Goal: Information Seeking & Learning: Find specific fact

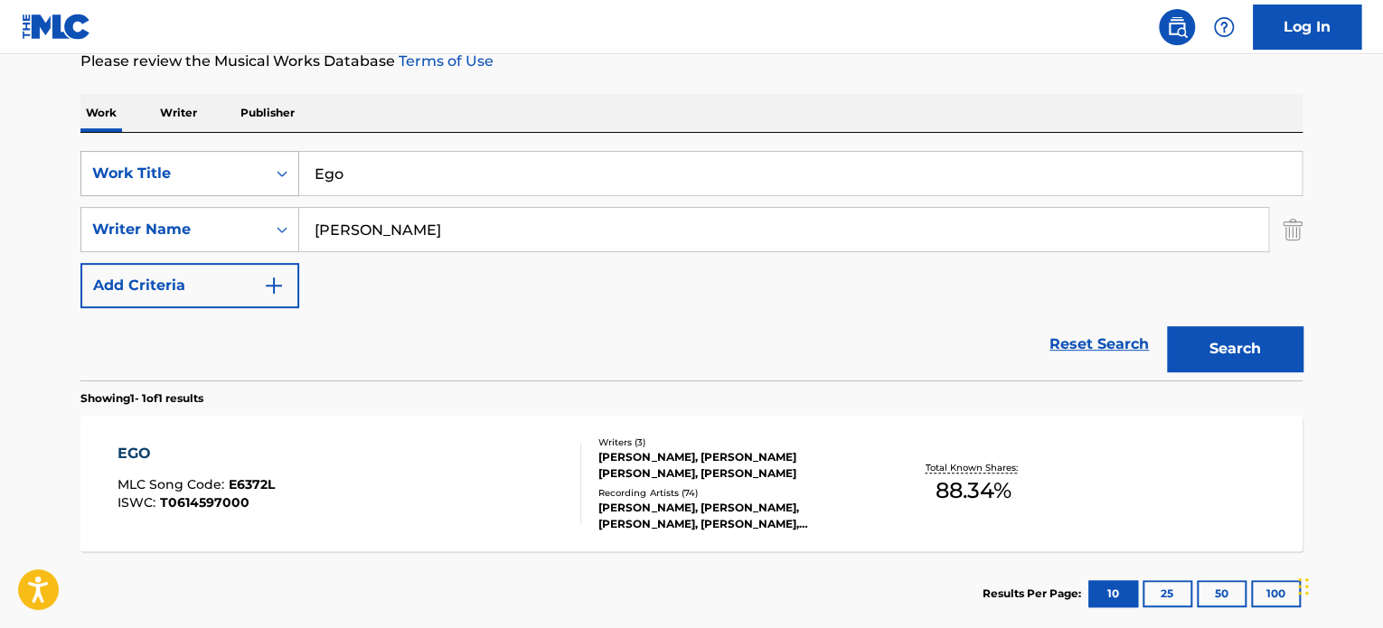
drag, startPoint x: 390, startPoint y: 175, endPoint x: 244, endPoint y: 172, distance: 145.6
click at [264, 172] on div "SearchWithCriteriae62119f4-e1ba-419c-9936-d505d708a0a5 Work Title Ego" at bounding box center [691, 173] width 1222 height 45
paste input "HO HAPPY [PERSON_NAME]"
type input "HO HAPPY [PERSON_NAME]"
drag, startPoint x: 491, startPoint y: 216, endPoint x: 230, endPoint y: 223, distance: 261.4
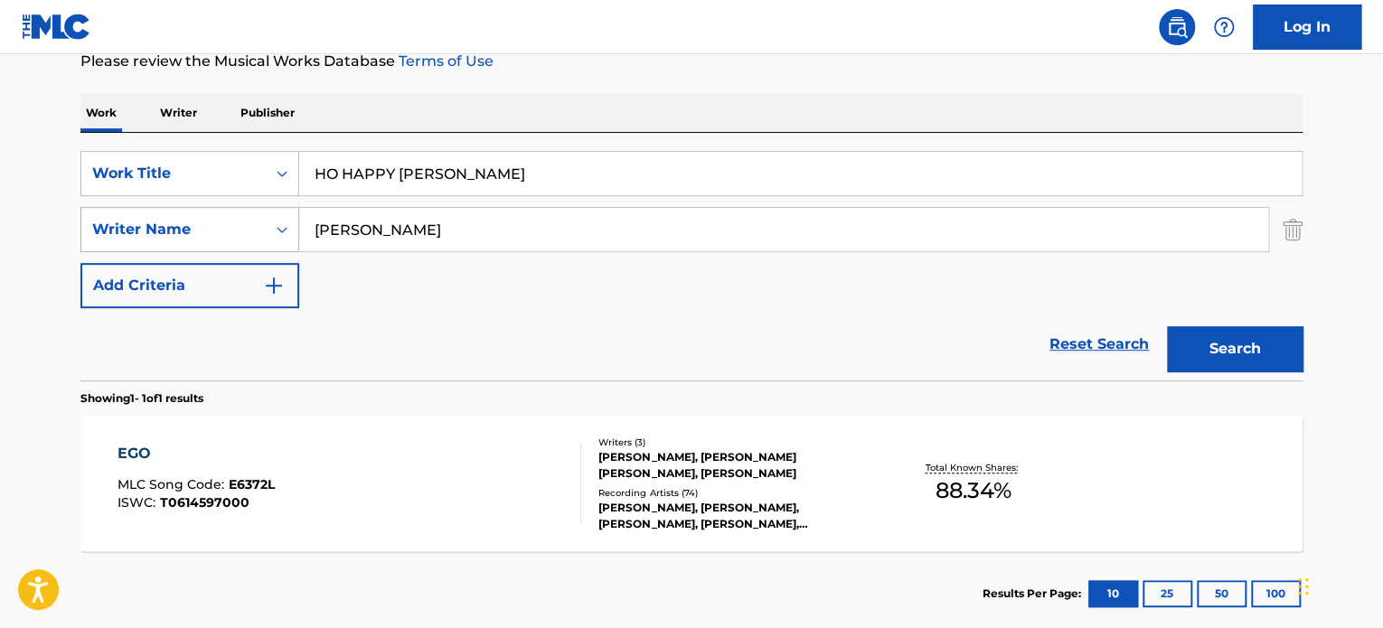
click at [282, 222] on div "SearchWithCriteria83de2c4f-91ae-43ba-b5c4-686c8a4f2c21 Writer Name [PERSON_NAME]" at bounding box center [691, 229] width 1222 height 45
paste input "[PERSON_NAME] [PERSON_NAME]"
type input "[PERSON_NAME] [PERSON_NAME]"
click at [1167, 326] on button "Search" at bounding box center [1235, 348] width 136 height 45
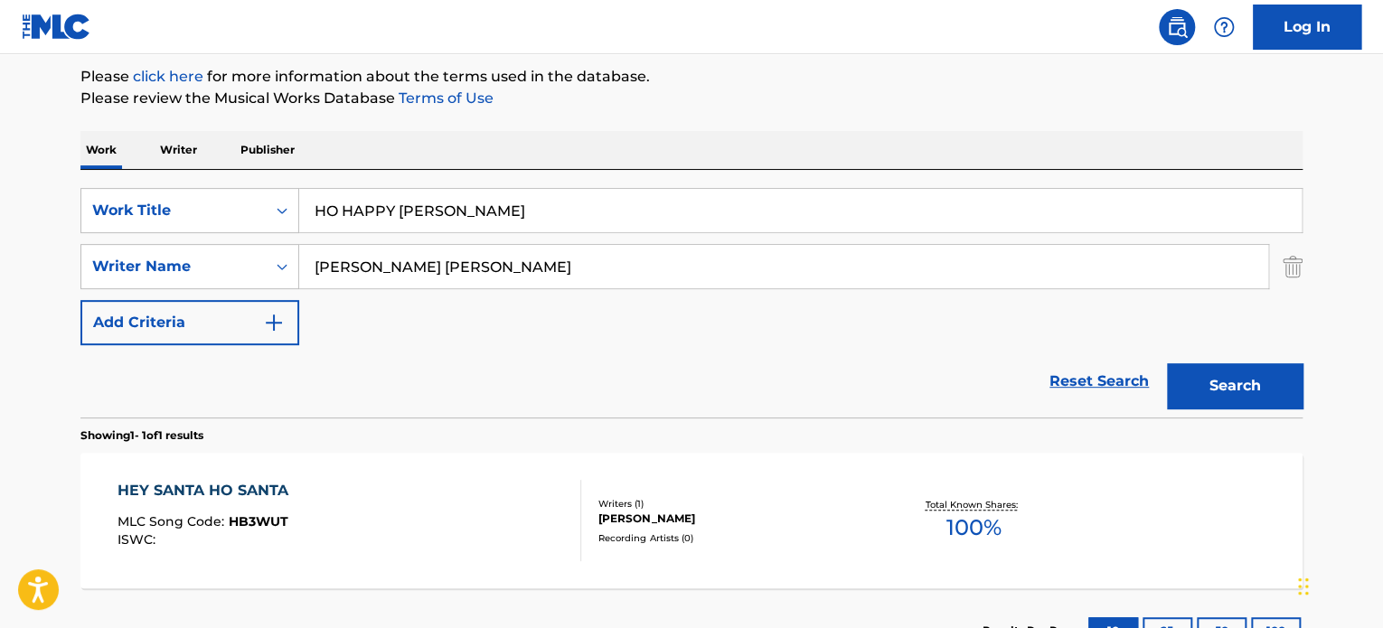
scroll to position [251, 0]
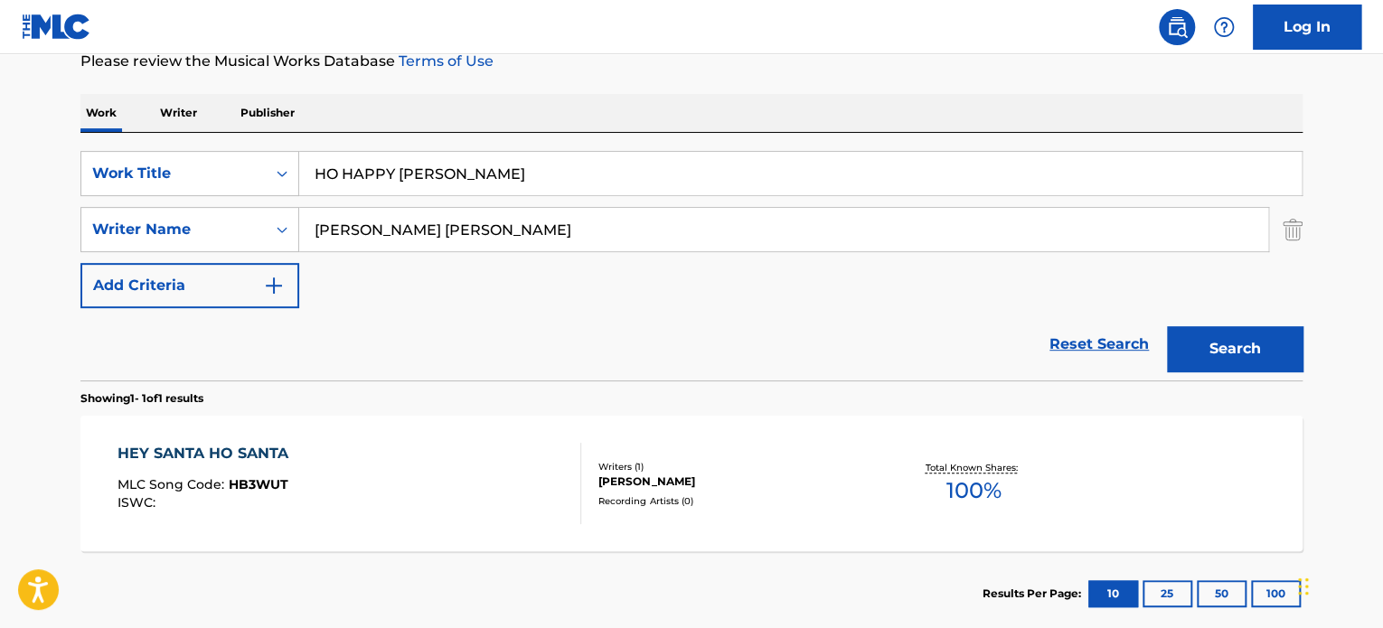
click at [365, 487] on div "HEY SANTA HO SANTA MLC Song Code : HB3WUT ISWC :" at bounding box center [350, 483] width 465 height 81
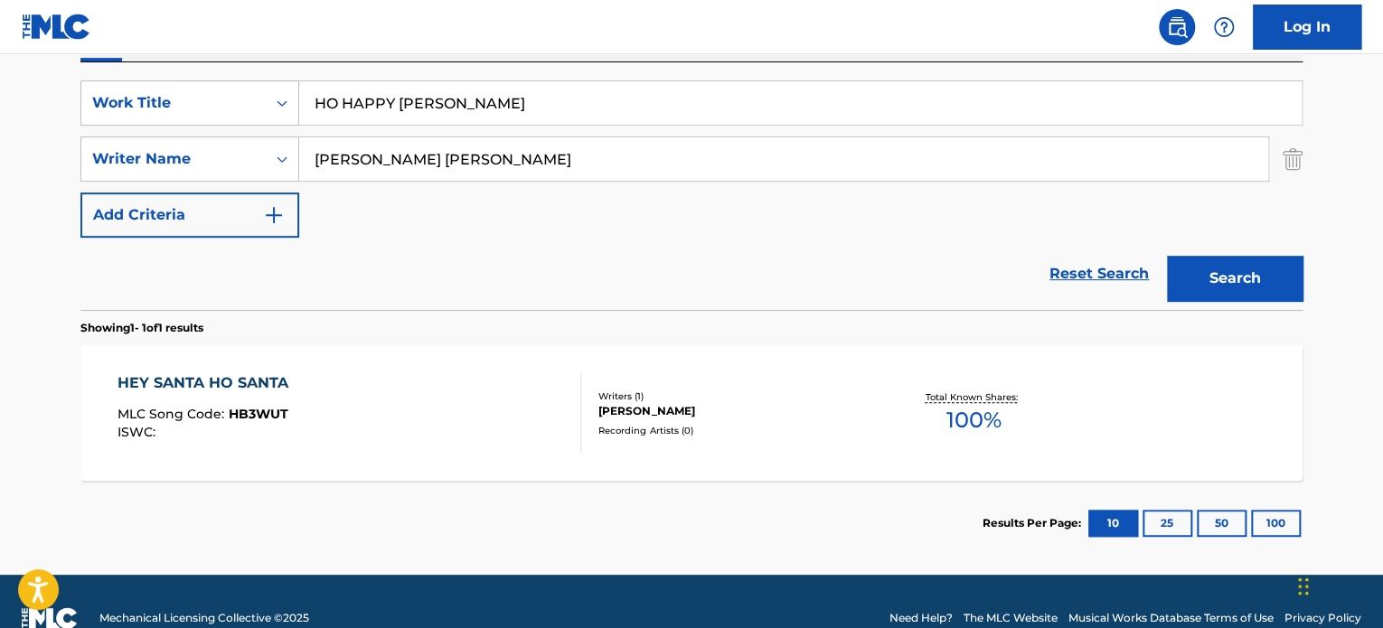
scroll to position [354, 0]
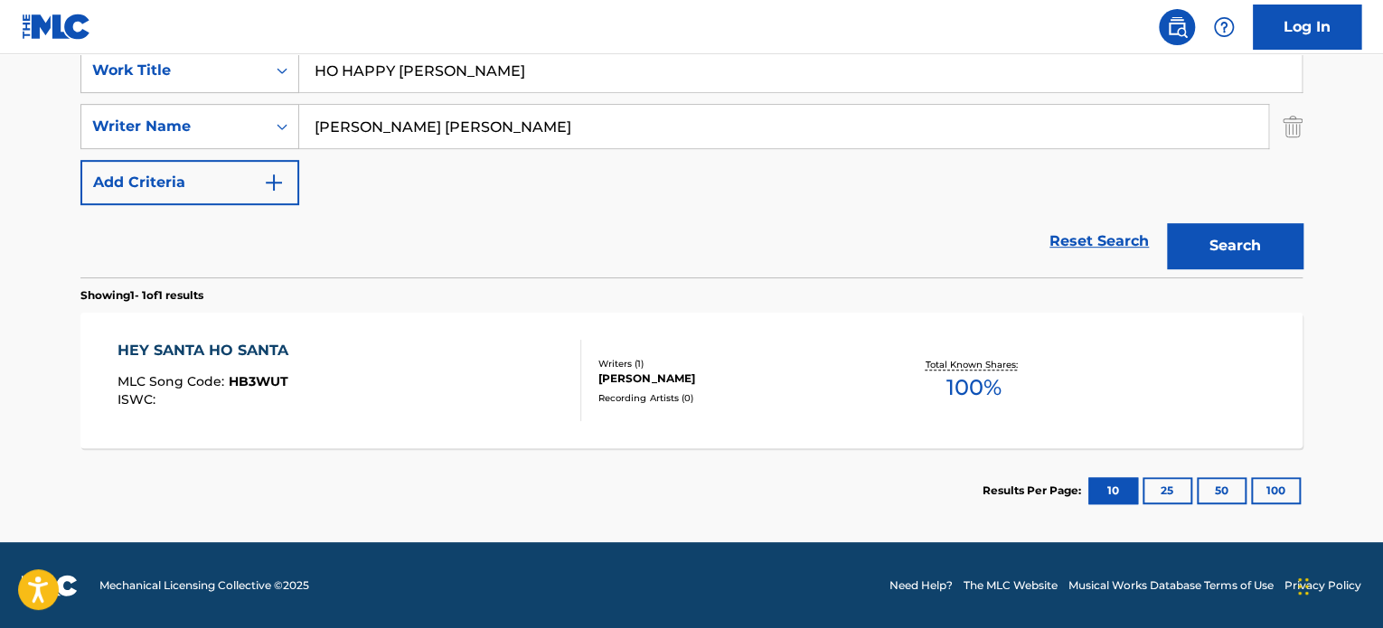
drag, startPoint x: 506, startPoint y: 122, endPoint x: 302, endPoint y: 137, distance: 204.9
click at [382, 127] on input "[PERSON_NAME] [PERSON_NAME]" at bounding box center [783, 126] width 969 height 43
paste input "[PERSON_NAME]"
drag, startPoint x: 644, startPoint y: 147, endPoint x: 449, endPoint y: 146, distance: 194.4
click at [449, 146] on div "[PERSON_NAME] [PERSON_NAME]" at bounding box center [784, 126] width 970 height 45
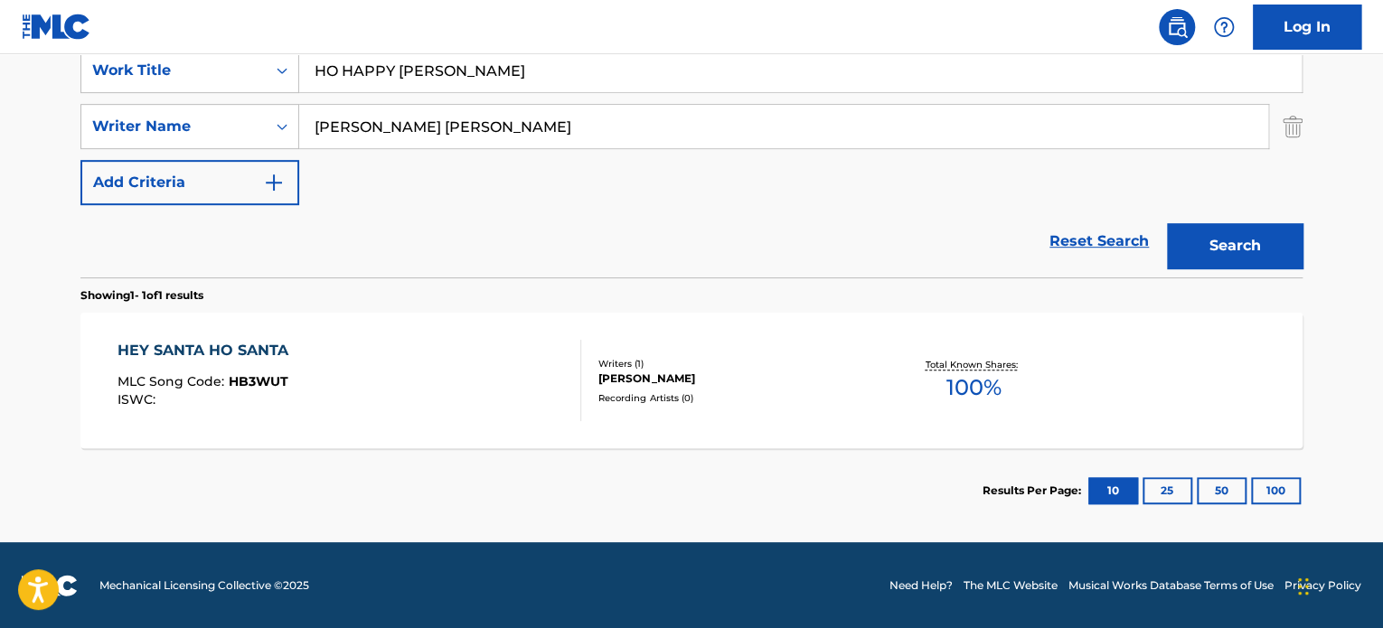
click at [536, 138] on input "[PERSON_NAME] [PERSON_NAME]" at bounding box center [783, 126] width 969 height 43
paste input "Search Form"
click at [1167, 223] on button "Search" at bounding box center [1235, 245] width 136 height 45
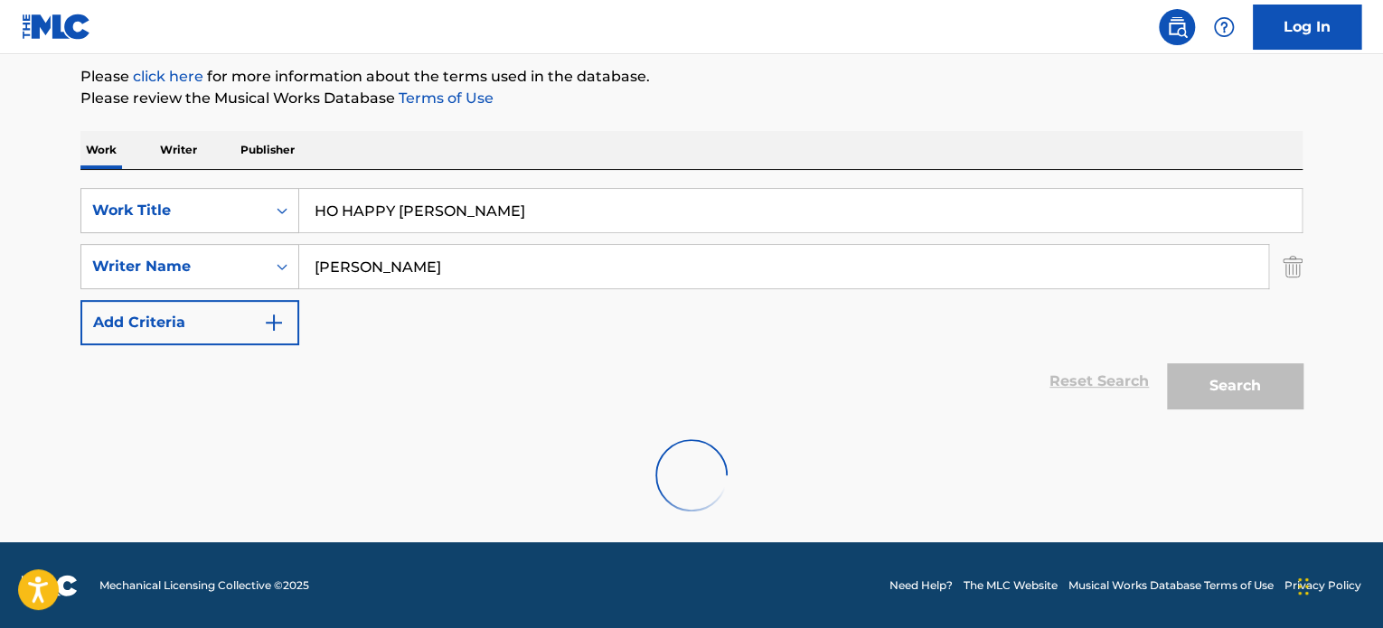
scroll to position [156, 0]
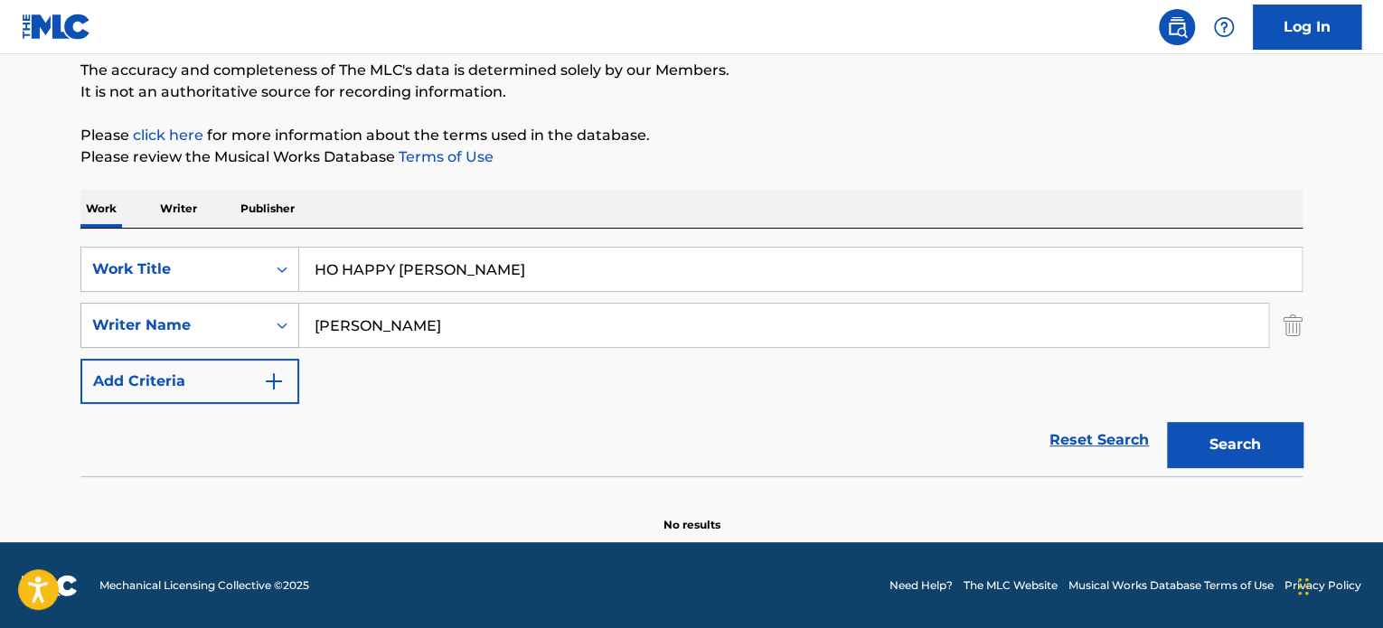
drag, startPoint x: 422, startPoint y: 324, endPoint x: 133, endPoint y: 346, distance: 290.2
click at [268, 313] on div "SearchWithCriteria83de2c4f-91ae-43ba-b5c4-686c8a4f2c21 Writer Name [PERSON_NAME]" at bounding box center [691, 325] width 1222 height 45
paste input "[PERSON_NAME]"
click at [1167, 422] on button "Search" at bounding box center [1235, 444] width 136 height 45
drag, startPoint x: 283, startPoint y: 319, endPoint x: 0, endPoint y: 333, distance: 283.3
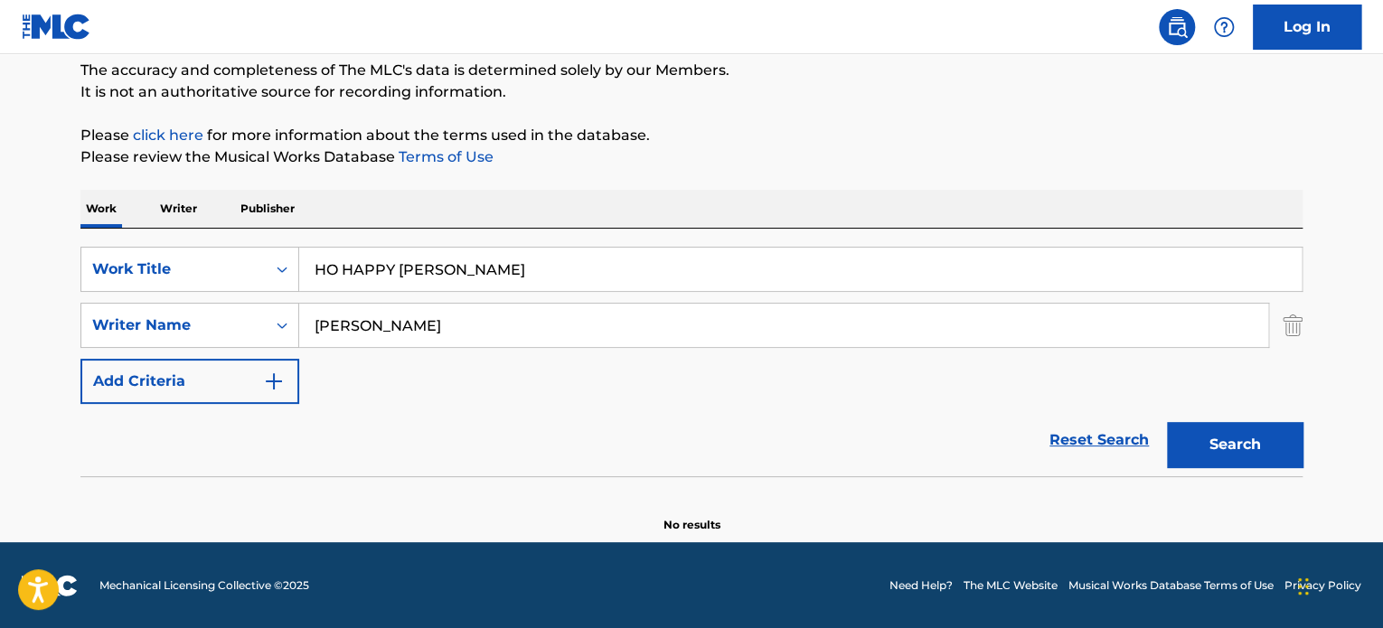
click at [170, 319] on div "SearchWithCriteria83de2c4f-91ae-43ba-b5c4-686c8a4f2c21 Writer Name [PERSON_NAME]" at bounding box center [691, 325] width 1222 height 45
paste input "[PERSON_NAME]"
type input "[PERSON_NAME]"
click at [1167, 422] on button "Search" at bounding box center [1235, 444] width 136 height 45
drag, startPoint x: 470, startPoint y: 245, endPoint x: 0, endPoint y: 255, distance: 470.3
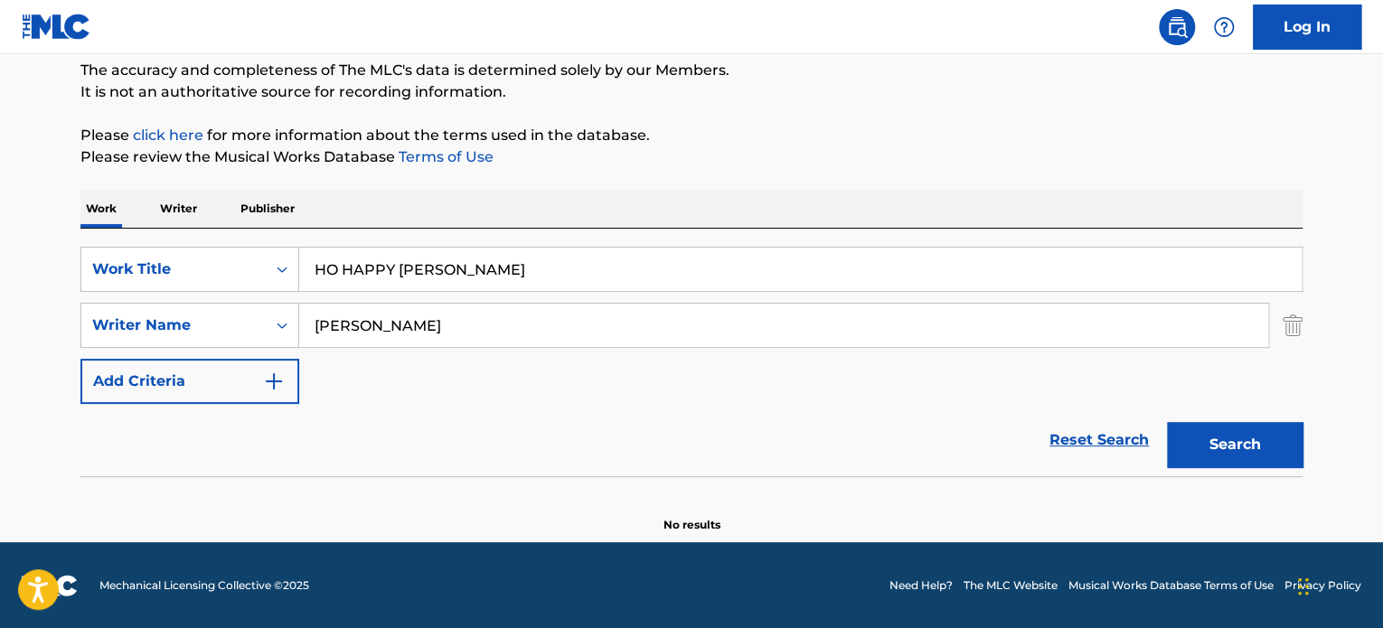
click at [181, 274] on div "SearchWithCriteriae62119f4-e1ba-419c-9936-d505d708a0a5 Work Title HO HAPPY [PER…" at bounding box center [691, 269] width 1222 height 45
drag, startPoint x: 487, startPoint y: 256, endPoint x: 116, endPoint y: 247, distance: 371.7
click at [182, 259] on div "SearchWithCriteriae62119f4-e1ba-419c-9936-d505d708a0a5 Work Title HO HAPPY [PER…" at bounding box center [691, 269] width 1222 height 45
paste input "CORAZONADA"
type input "CORAZONADA"
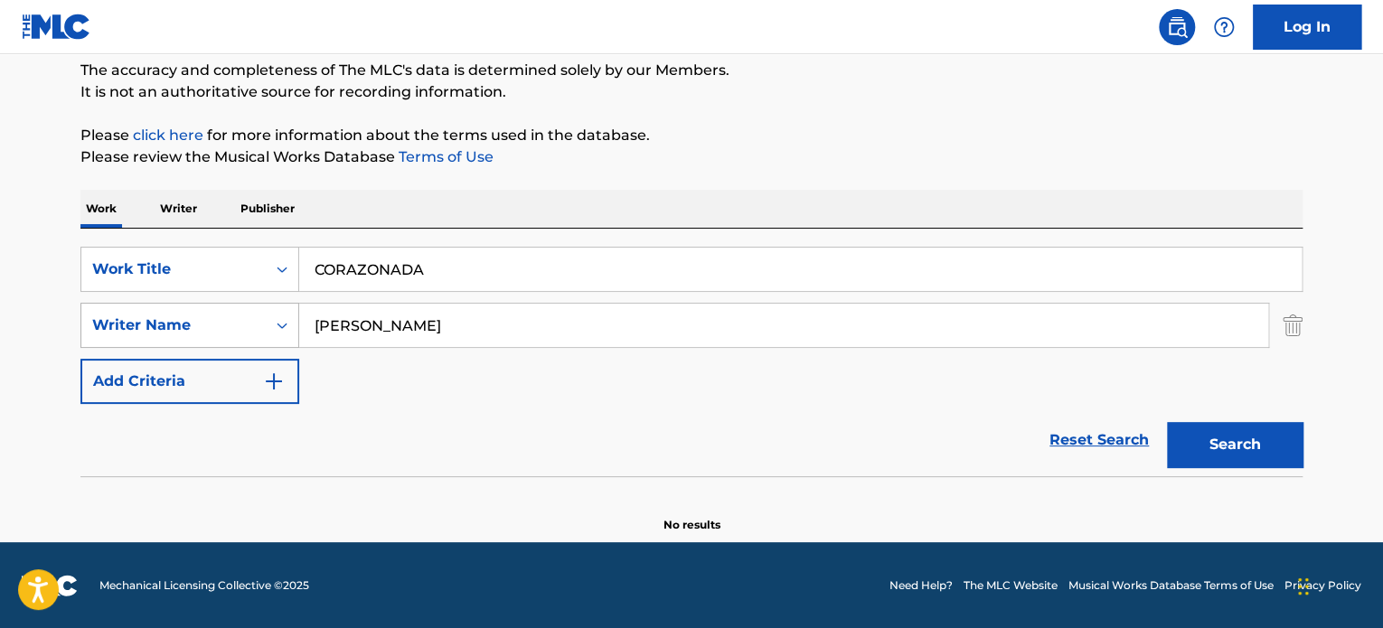
drag, startPoint x: 430, startPoint y: 310, endPoint x: 260, endPoint y: 317, distance: 170.1
click at [315, 331] on input "[PERSON_NAME]" at bounding box center [783, 325] width 969 height 43
paste input "[PERSON_NAME] [PERSON_NAME]"
type input "[PERSON_NAME] [PERSON_NAME]"
click at [1167, 422] on button "Search" at bounding box center [1235, 444] width 136 height 45
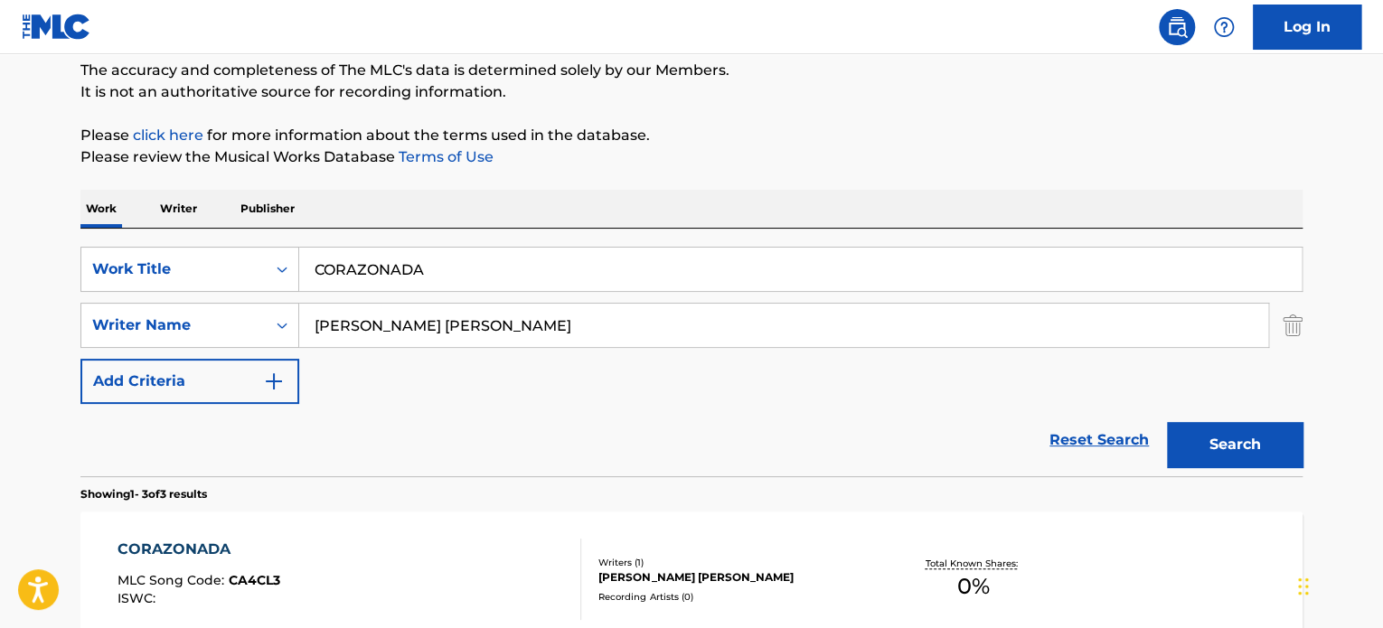
click at [561, 605] on div "CORAZONADA MLC Song Code : CA4CL3 ISWC :" at bounding box center [350, 579] width 465 height 81
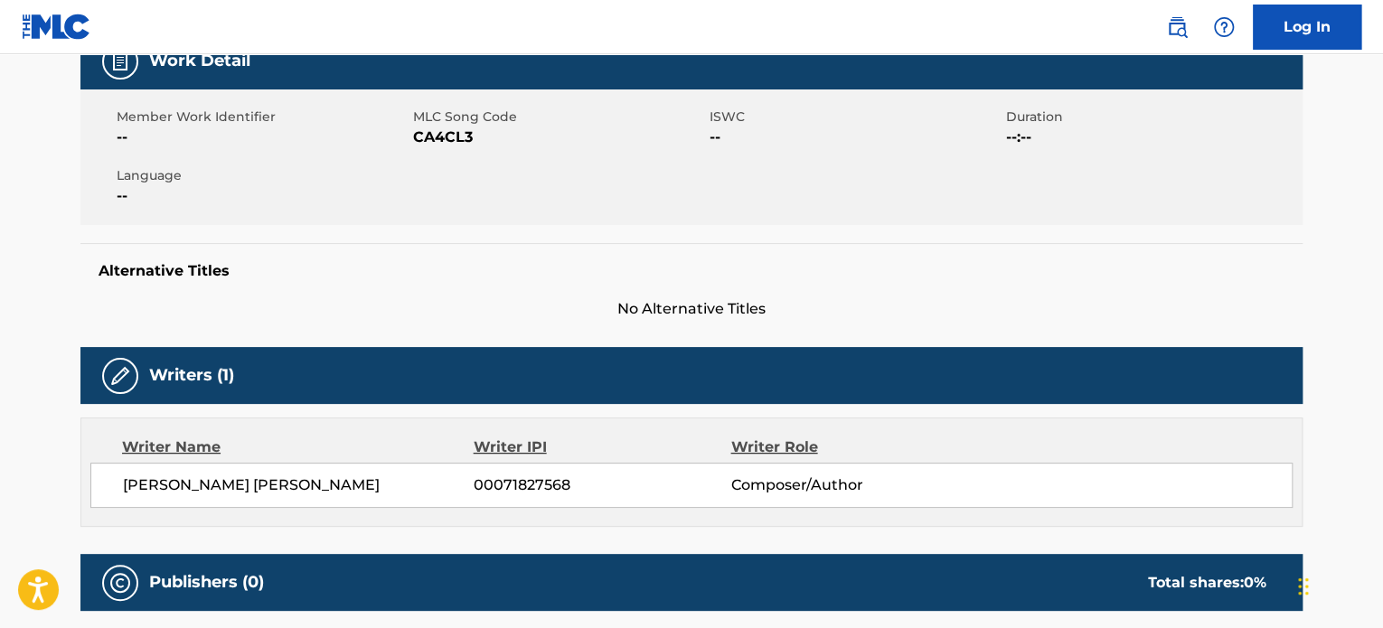
scroll to position [301, 0]
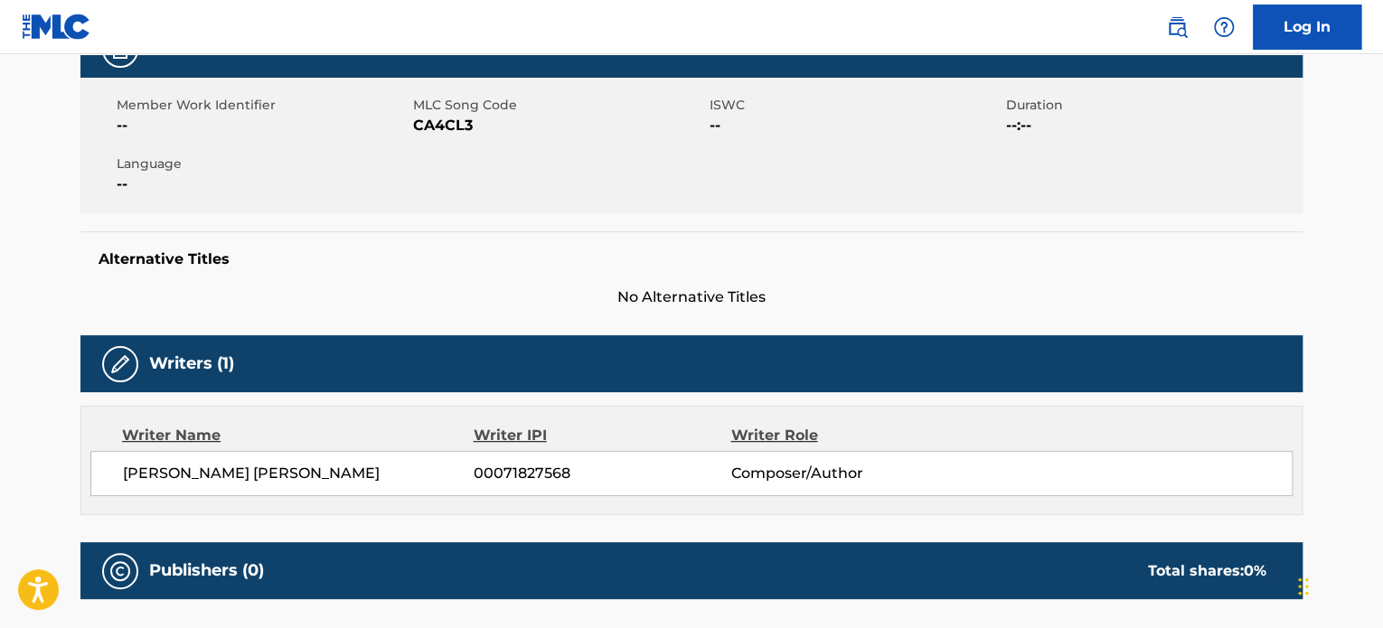
drag, startPoint x: 537, startPoint y: 513, endPoint x: 574, endPoint y: 505, distance: 37.8
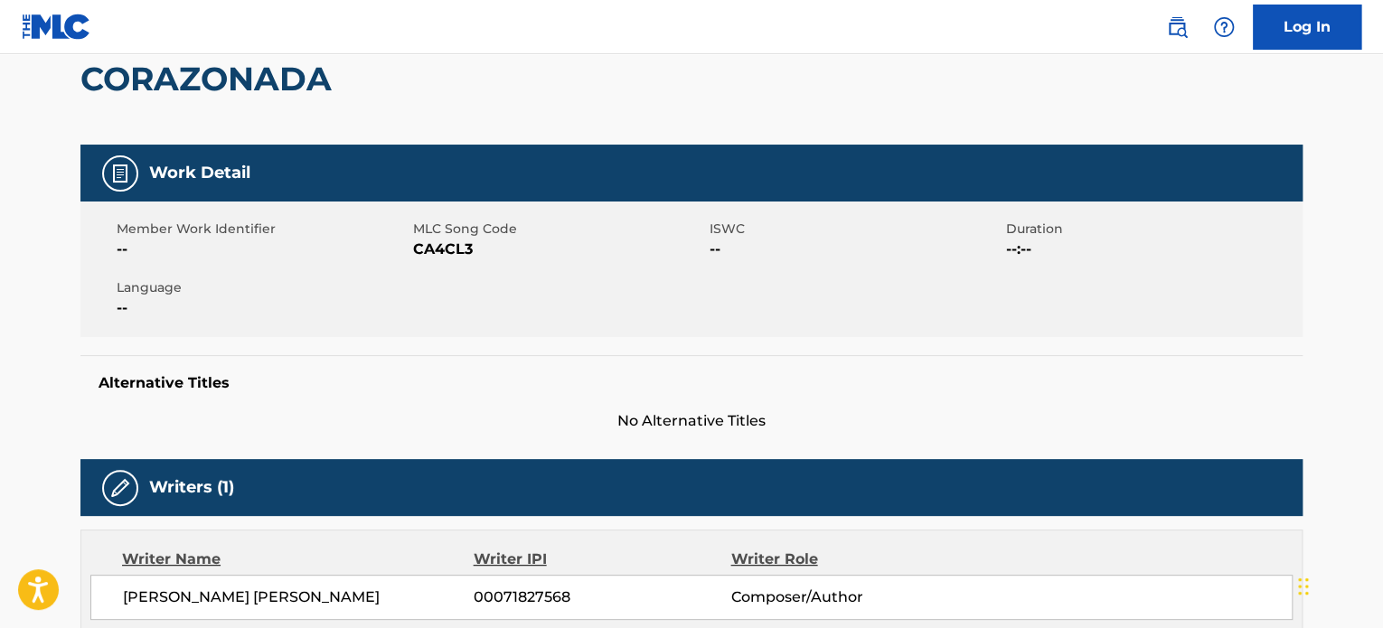
scroll to position [0, 0]
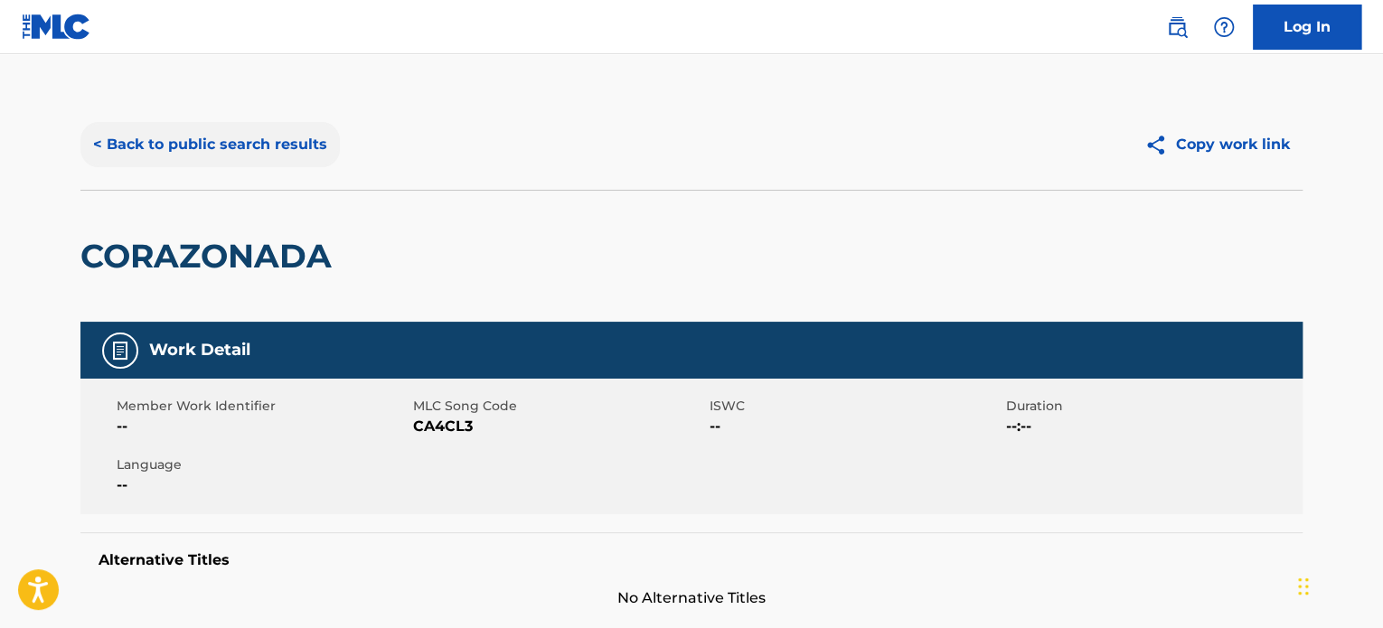
click at [288, 148] on button "< Back to public search results" at bounding box center [209, 144] width 259 height 45
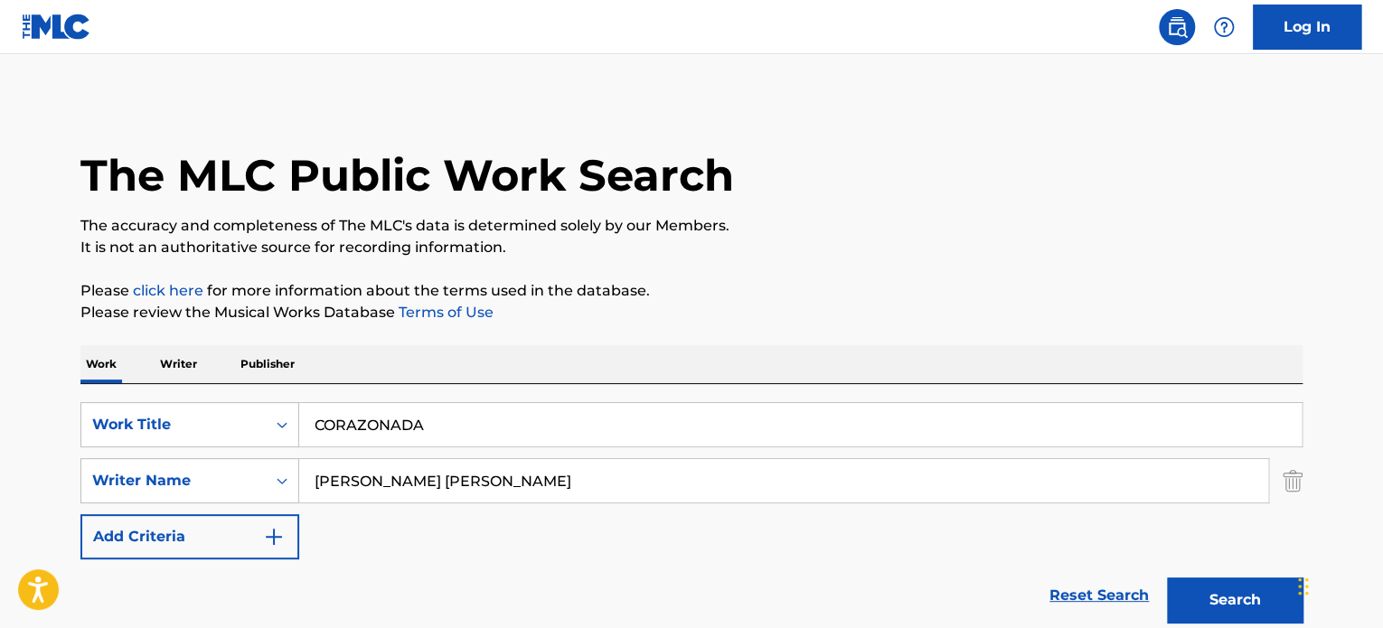
scroll to position [156, 0]
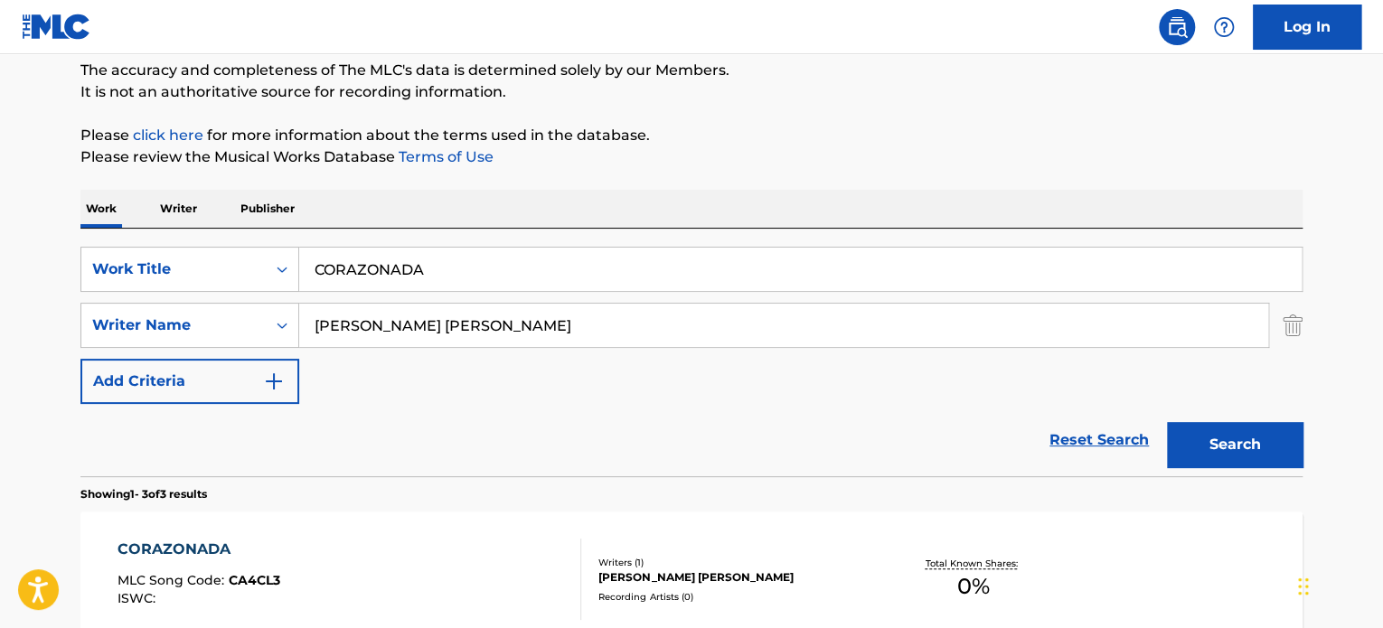
drag, startPoint x: 574, startPoint y: 320, endPoint x: 4, endPoint y: 296, distance: 571.1
click at [109, 326] on div "SearchWithCriteria83de2c4f-91ae-43ba-b5c4-686c8a4f2c21 Writer Name [PERSON_NAME…" at bounding box center [691, 325] width 1222 height 45
paste input "[PERSON_NAME] [PERSON_NAME]"
type input "[PERSON_NAME] [PERSON_NAME]"
click at [1167, 422] on button "Search" at bounding box center [1235, 444] width 136 height 45
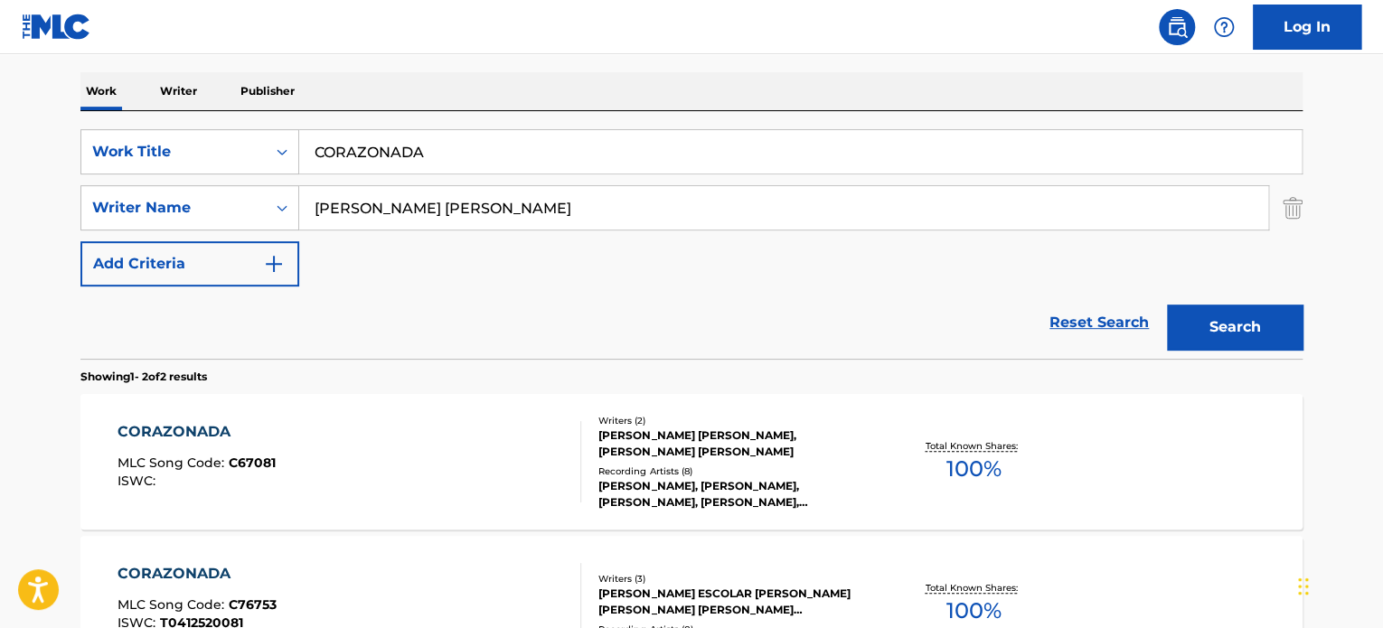
scroll to position [307, 0]
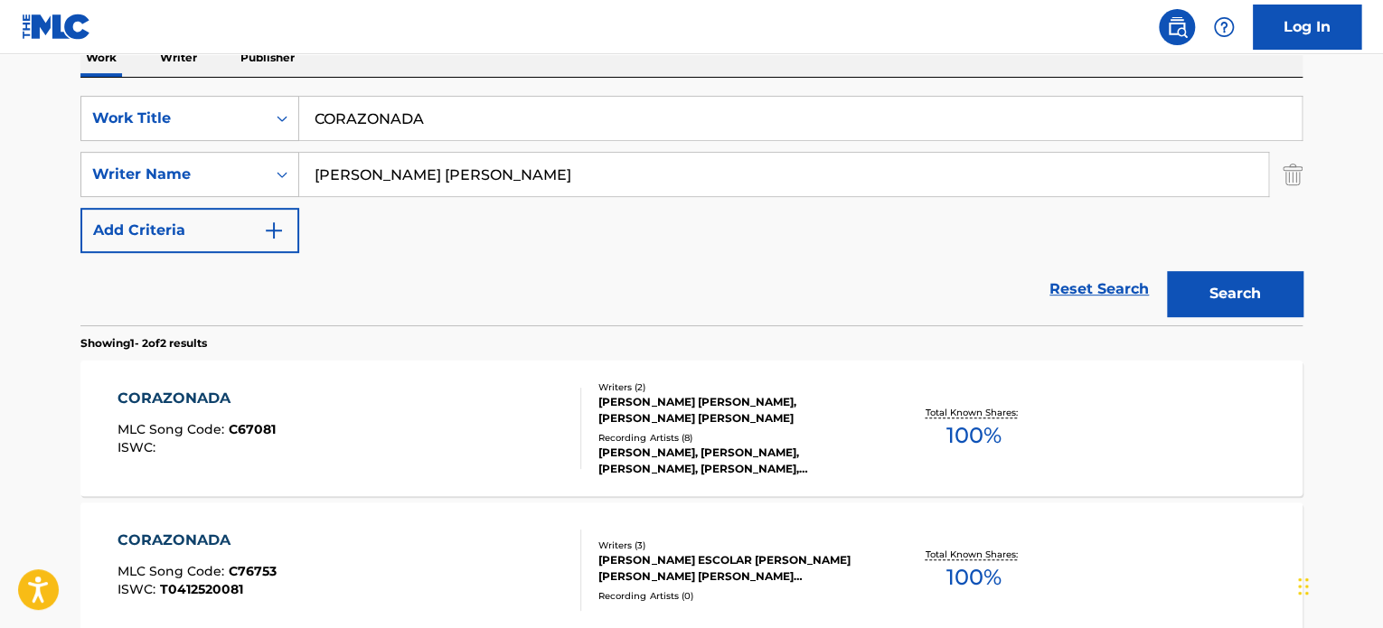
click at [749, 418] on div "[PERSON_NAME] [PERSON_NAME], [PERSON_NAME] [PERSON_NAME]" at bounding box center [735, 410] width 273 height 33
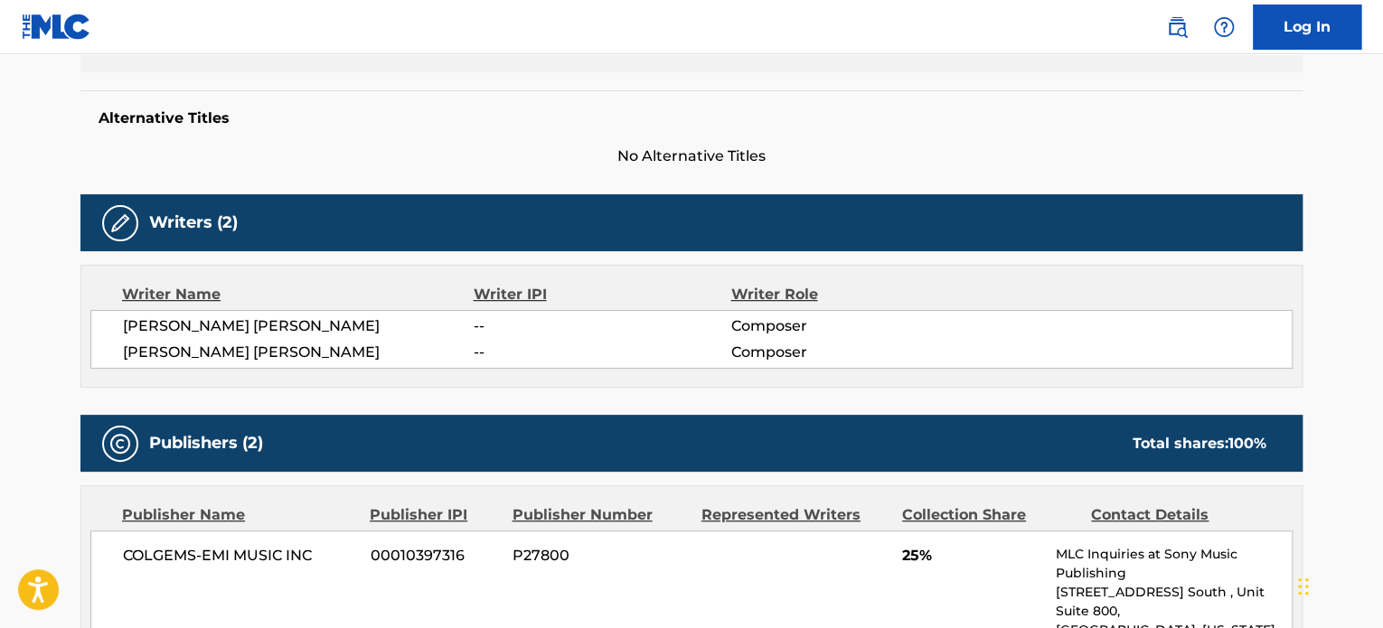
scroll to position [452, 0]
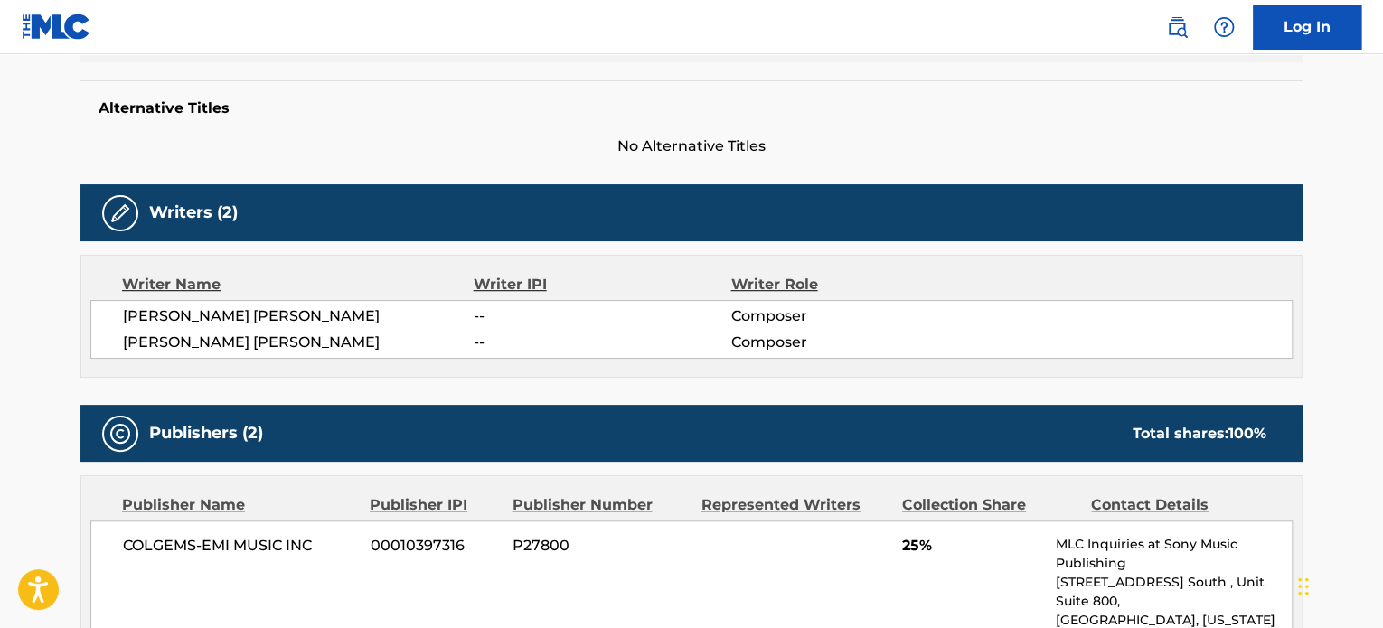
click at [765, 429] on div "Publishers (2) Total shares: 100 %" at bounding box center [691, 433] width 1222 height 57
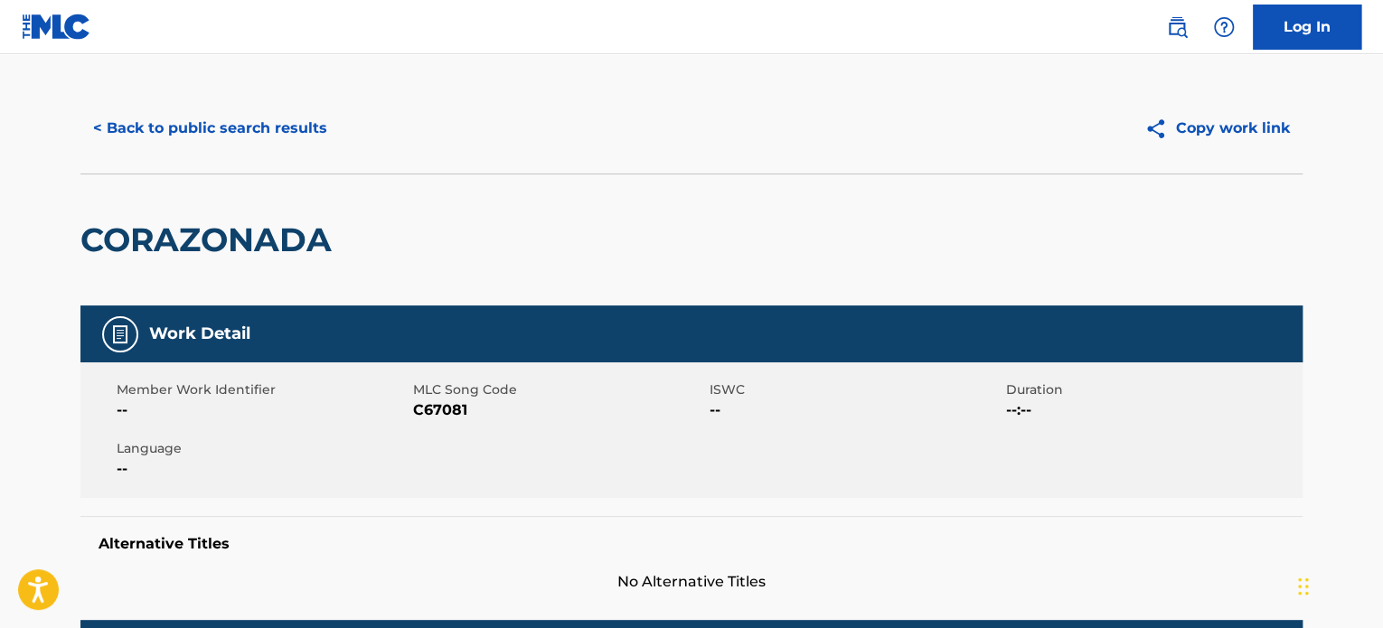
scroll to position [0, 0]
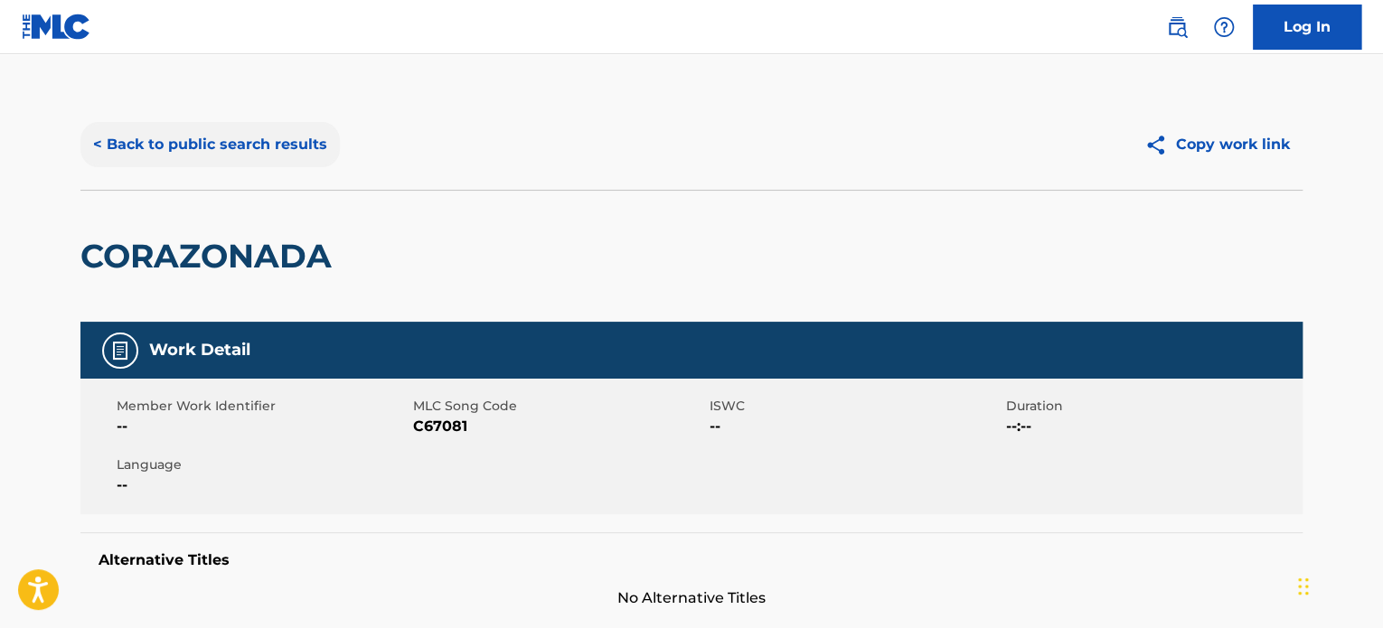
click at [277, 131] on button "< Back to public search results" at bounding box center [209, 144] width 259 height 45
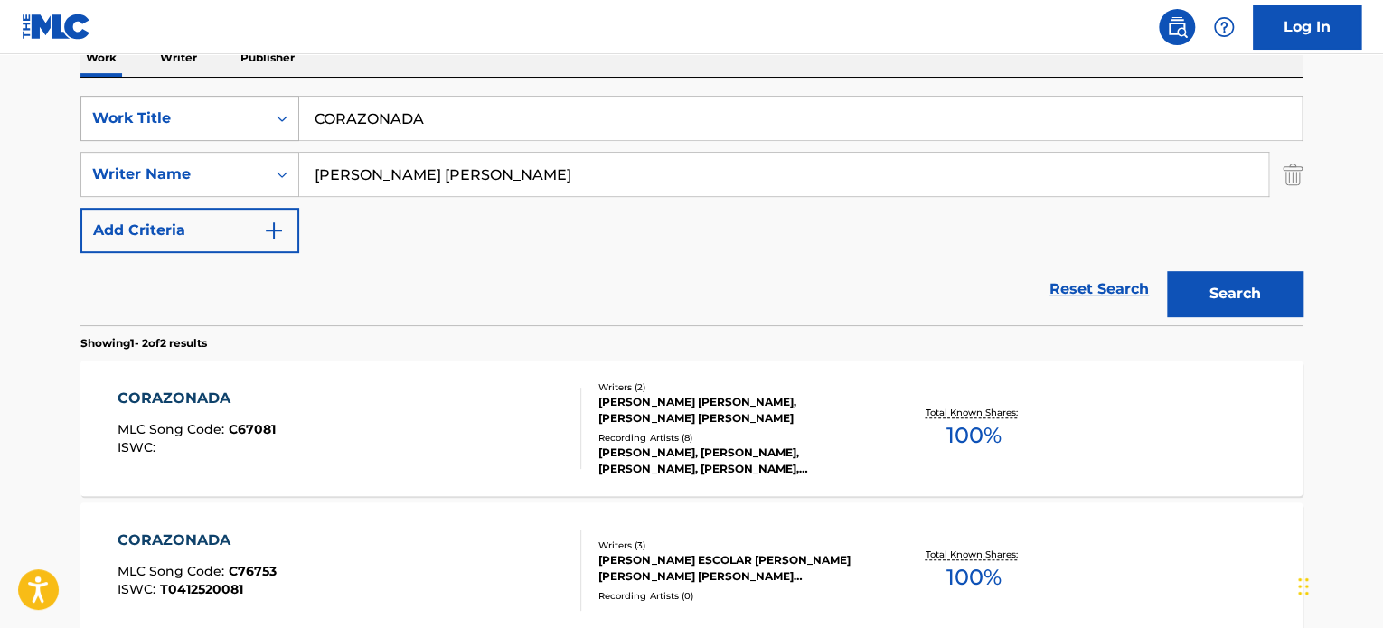
drag, startPoint x: 425, startPoint y: 122, endPoint x: 97, endPoint y: 125, distance: 328.2
click at [159, 125] on div "SearchWithCriteriae62119f4-e1ba-419c-9936-d505d708a0a5 Work Title CORAZONADA" at bounding box center [691, 118] width 1222 height 45
paste input "4PLAY"
type input "4PLAY"
drag, startPoint x: 625, startPoint y: 187, endPoint x: 112, endPoint y: 165, distance: 513.2
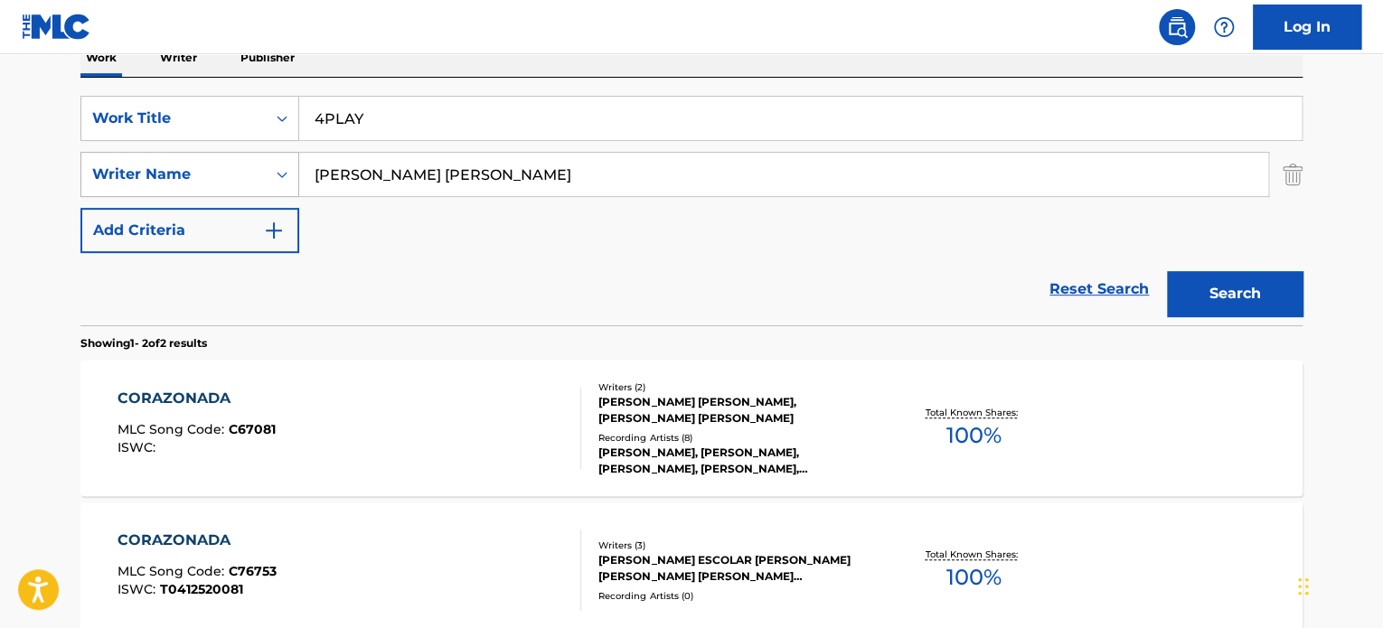
click at [221, 163] on div "SearchWithCriteria83de2c4f-91ae-43ba-b5c4-686c8a4f2c21 Writer Name [PERSON_NAME…" at bounding box center [691, 174] width 1222 height 45
paste input "[PERSON_NAME]"
type input "[PERSON_NAME]"
click at [1167, 271] on button "Search" at bounding box center [1235, 293] width 136 height 45
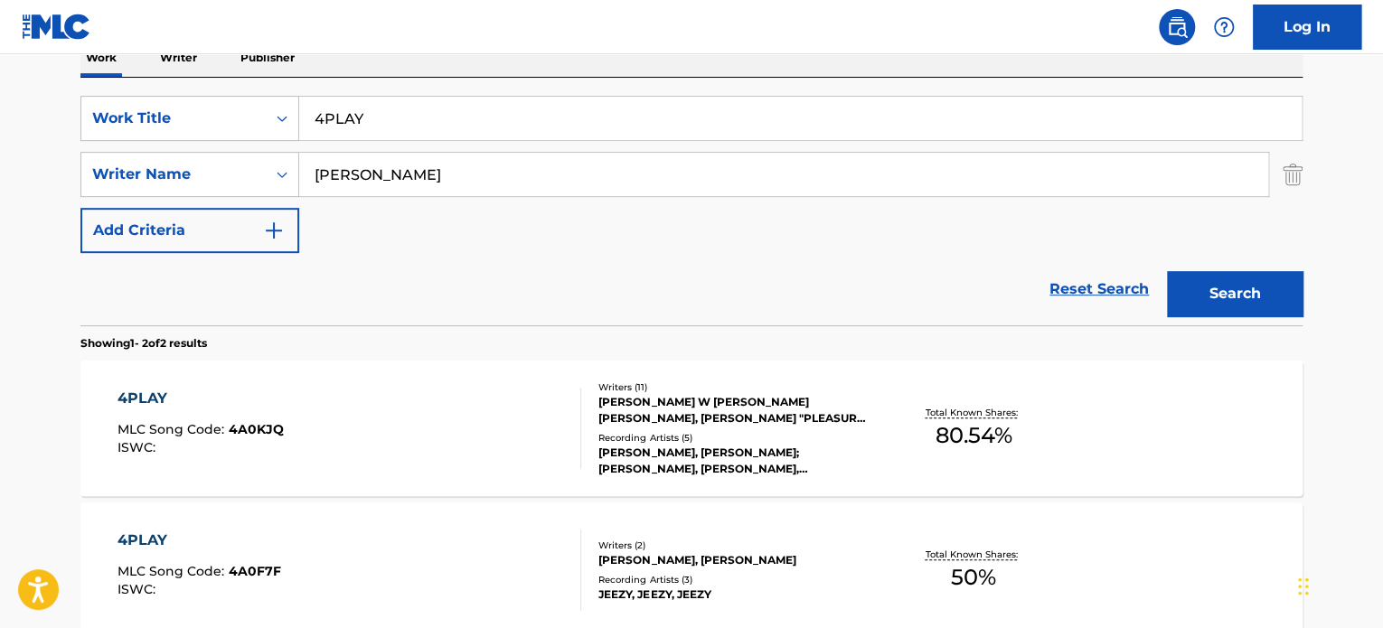
click at [571, 375] on div "4PLAY MLC Song Code : 4A0KJQ ISWC : Writers ( 11 ) [PERSON_NAME] W [PERSON_NAME…" at bounding box center [691, 429] width 1222 height 136
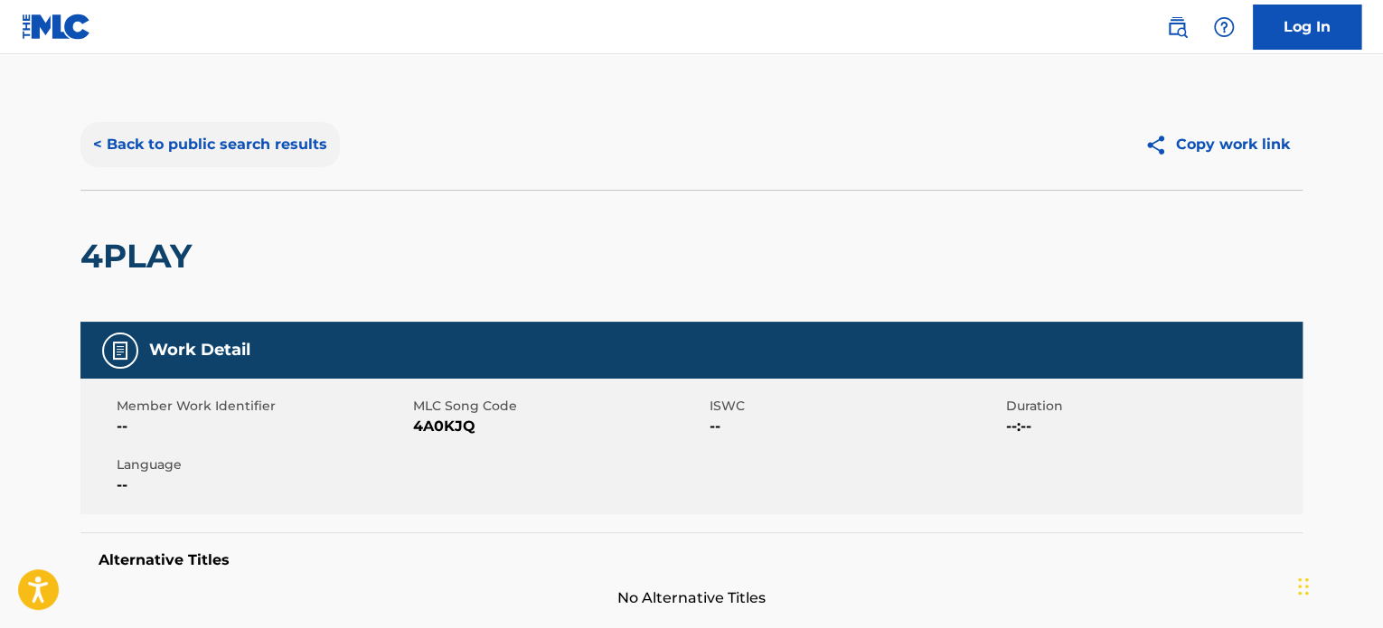
click at [245, 158] on button "< Back to public search results" at bounding box center [209, 144] width 259 height 45
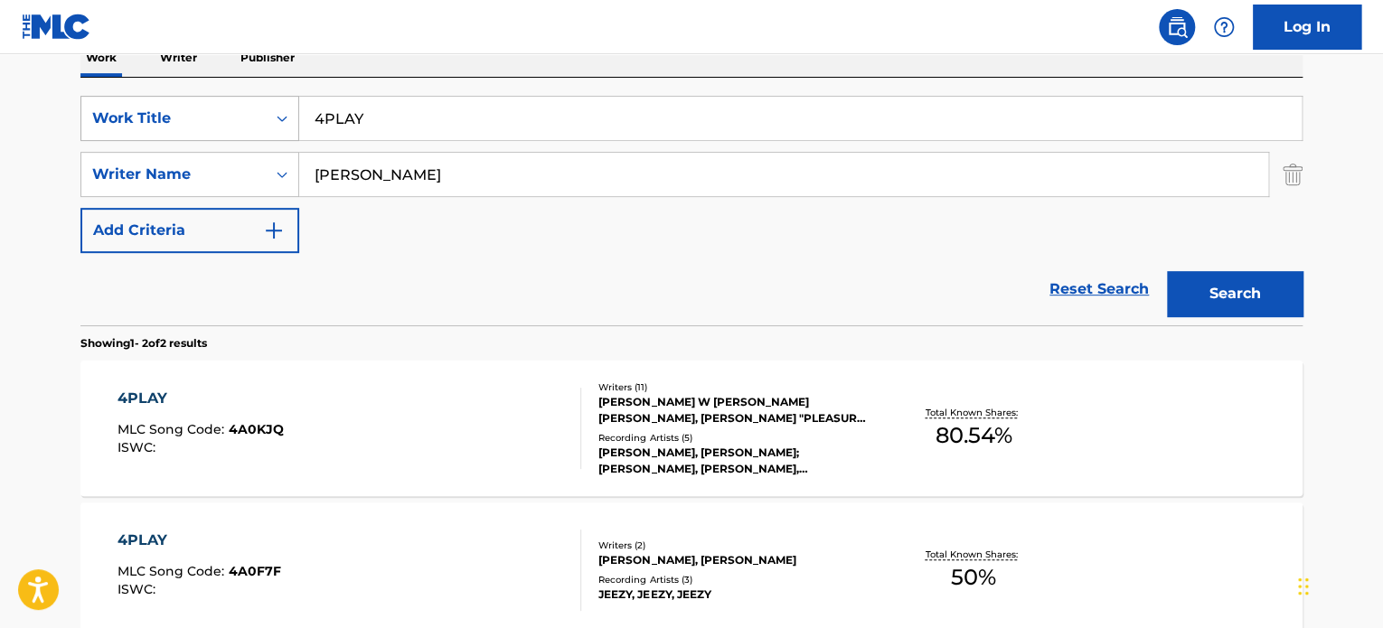
drag, startPoint x: 451, startPoint y: 129, endPoint x: 218, endPoint y: 111, distance: 234.0
click at [275, 110] on div "SearchWithCriteriae62119f4-e1ba-419c-9936-d505d708a0a5 Work Title 4PLAY" at bounding box center [691, 118] width 1222 height 45
paste input "IT'S NOW OR NEVER"
type input "IT'S NOW OR NEVER"
drag, startPoint x: 467, startPoint y: 175, endPoint x: 69, endPoint y: 175, distance: 397.8
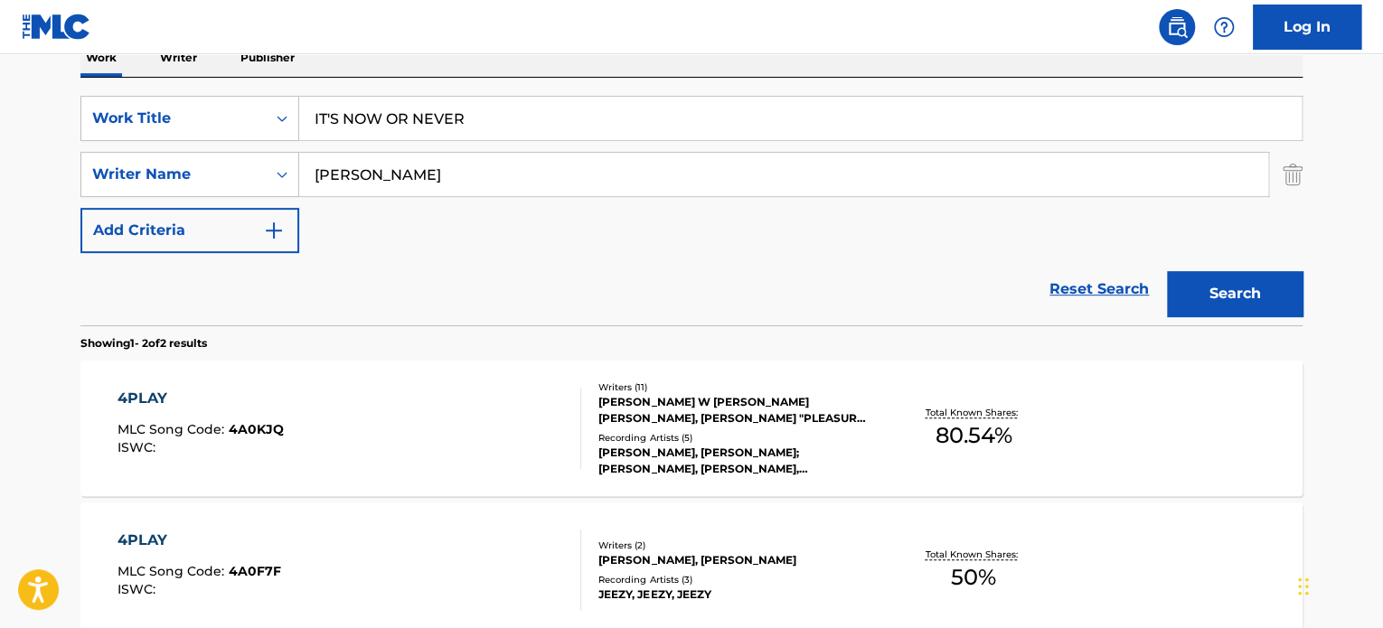
click at [102, 174] on div "SearchWithCriteria83de2c4f-91ae-43ba-b5c4-686c8a4f2c21 Writer Name [PERSON_NAME]" at bounding box center [691, 174] width 1222 height 45
paste input "[PERSON_NAME]"
click at [1167, 271] on button "Search" at bounding box center [1235, 293] width 136 height 45
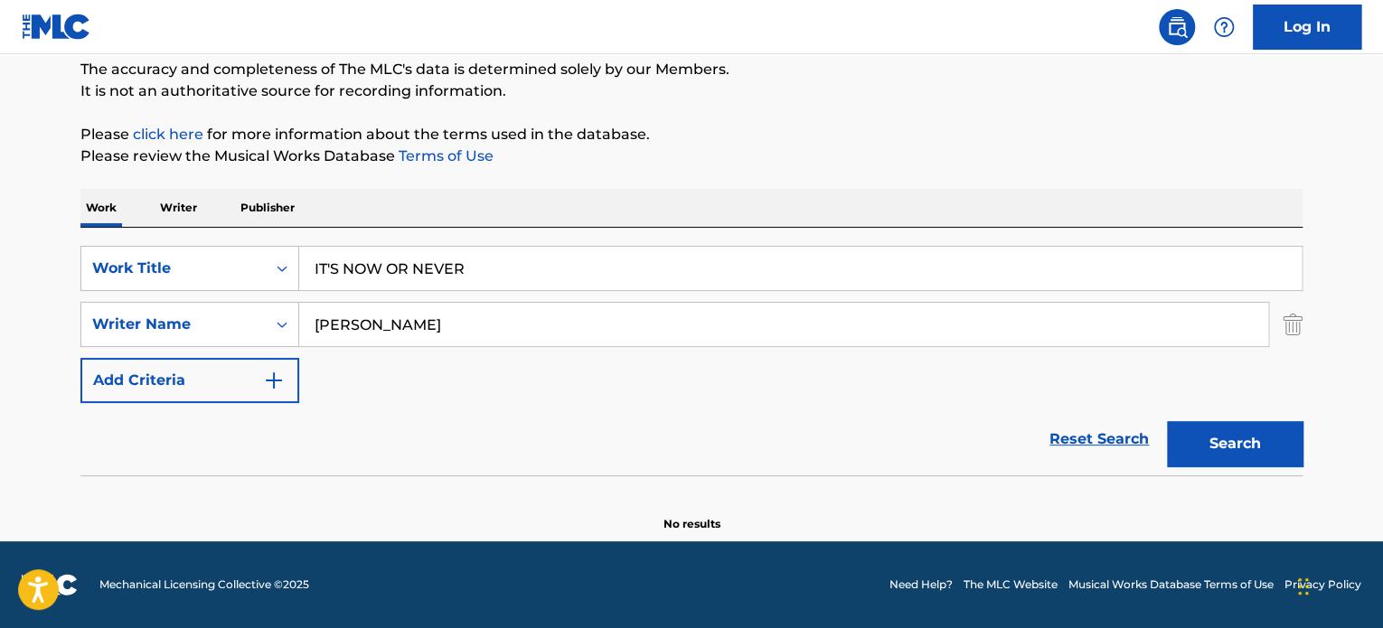
scroll to position [156, 0]
drag, startPoint x: 499, startPoint y: 312, endPoint x: 0, endPoint y: 295, distance: 499.4
click at [127, 324] on div "SearchWithCriteria83de2c4f-91ae-43ba-b5c4-686c8a4f2c21 Writer Name [PERSON_NAME]" at bounding box center [691, 325] width 1222 height 45
paste input "[PERSON_NAME]"
click at [1167, 422] on button "Search" at bounding box center [1235, 444] width 136 height 45
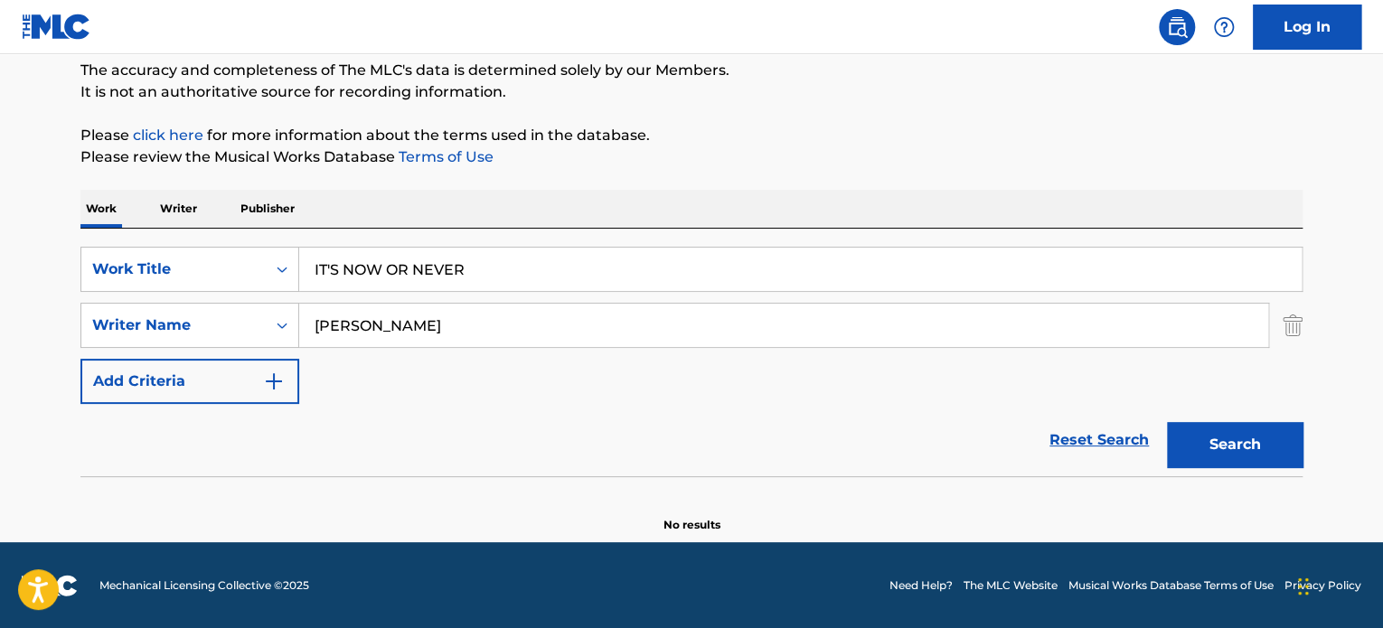
drag, startPoint x: 524, startPoint y: 321, endPoint x: 14, endPoint y: 309, distance: 510.1
click at [90, 330] on div "SearchWithCriteria83de2c4f-91ae-43ba-b5c4-686c8a4f2c21 Writer Name [PERSON_NAME]" at bounding box center [691, 325] width 1222 height 45
paste input "mmanuele [PERSON_NAME]"
click at [1167, 422] on button "Search" at bounding box center [1235, 444] width 136 height 45
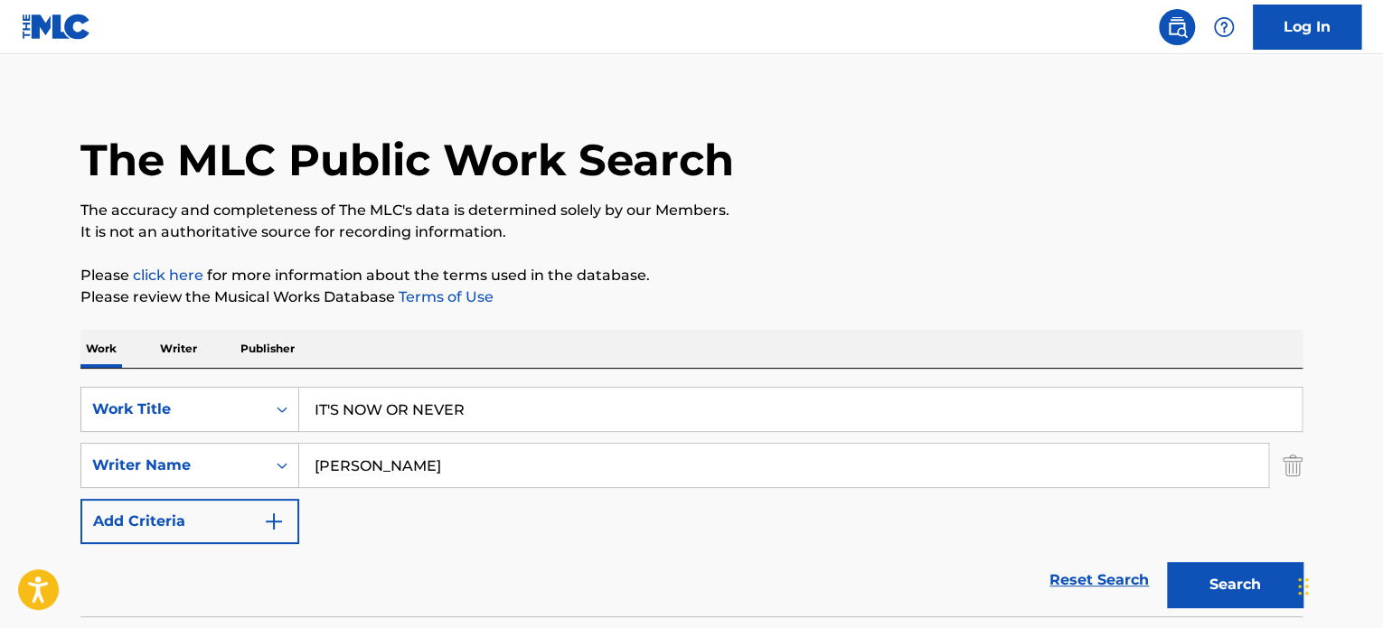
scroll to position [0, 0]
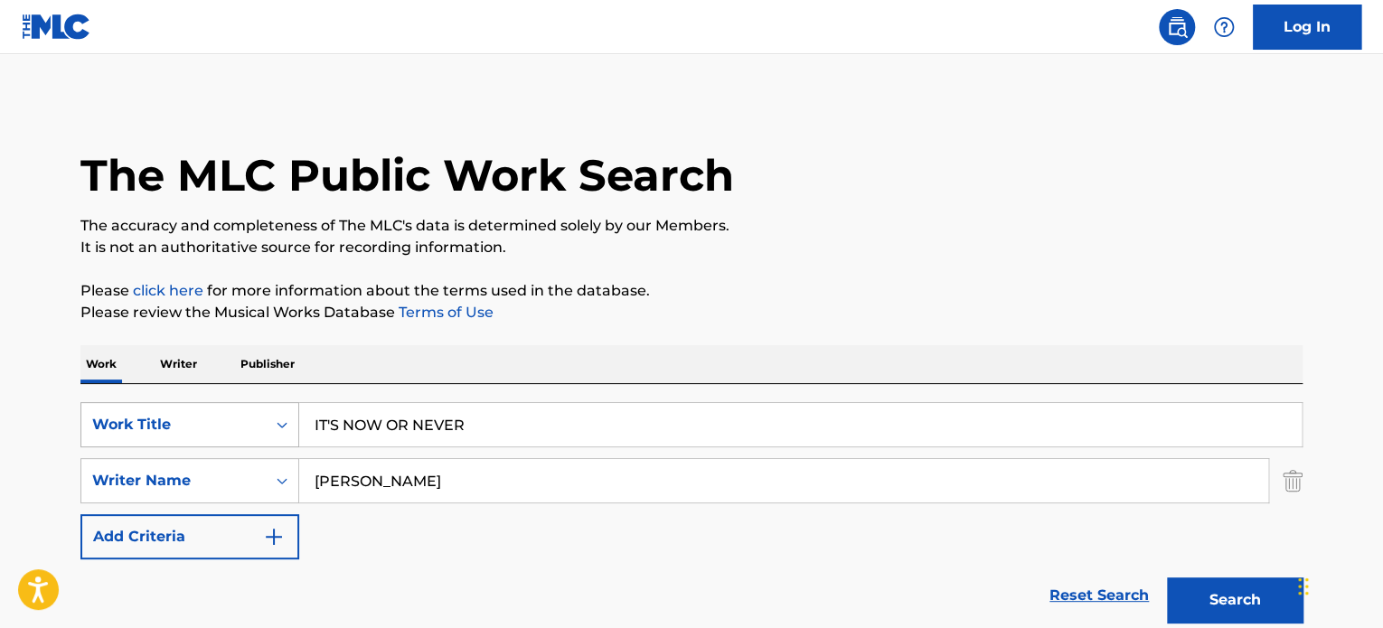
drag, startPoint x: 553, startPoint y: 472, endPoint x: 98, endPoint y: 426, distance: 458.0
click at [107, 427] on div "SearchWithCriteriae62119f4-e1ba-419c-9936-d505d708a0a5 Work Title IT'S NOW OR N…" at bounding box center [691, 480] width 1222 height 157
paste input "[PERSON_NAME]"
type input "[PERSON_NAME]"
drag, startPoint x: 528, startPoint y: 424, endPoint x: 0, endPoint y: 453, distance: 528.8
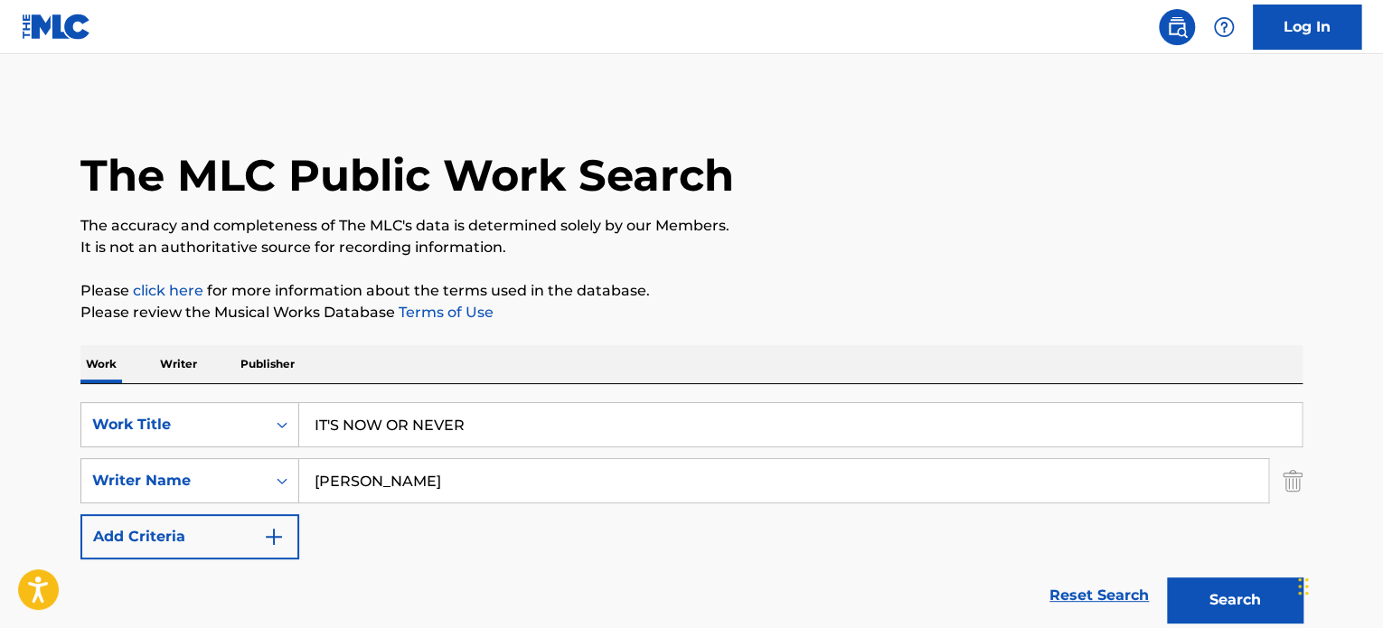
click at [14, 415] on main "The MLC Public Work Search The accuracy and completeness of The MLC's data is d…" at bounding box center [691, 475] width 1383 height 843
paste input "To The Sky"
type input "To The Sky"
click at [1167, 578] on button "Search" at bounding box center [1235, 600] width 136 height 45
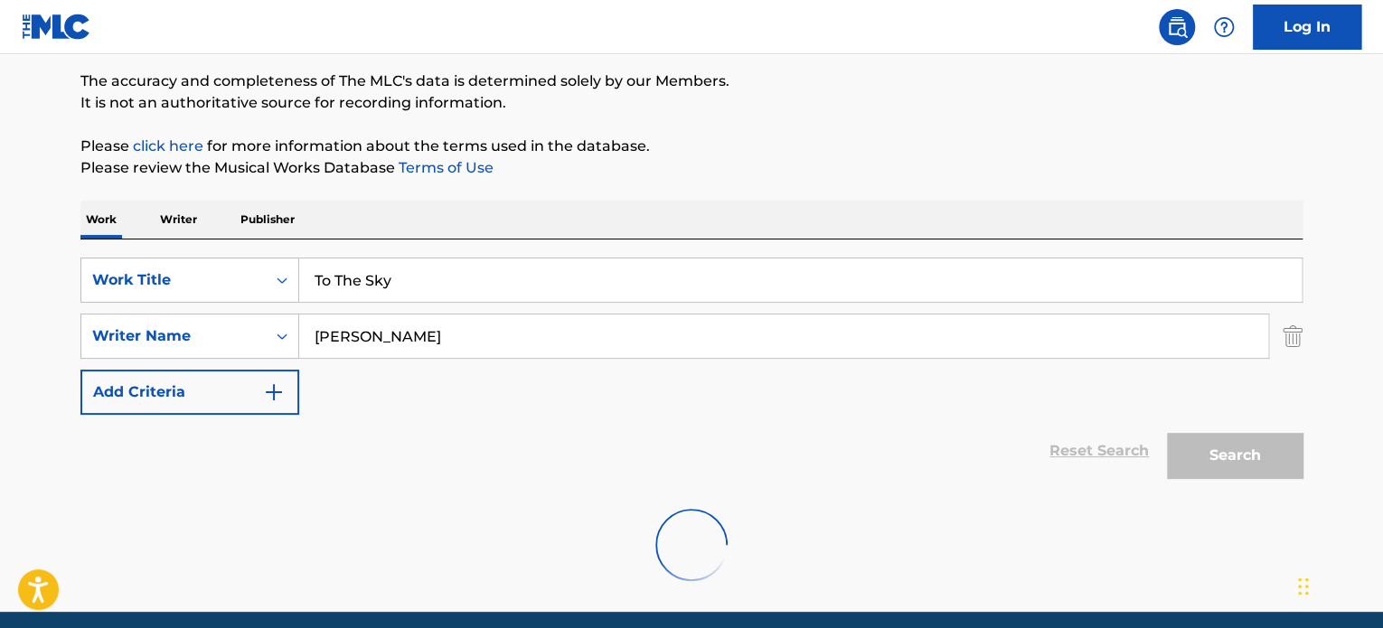
scroll to position [214, 0]
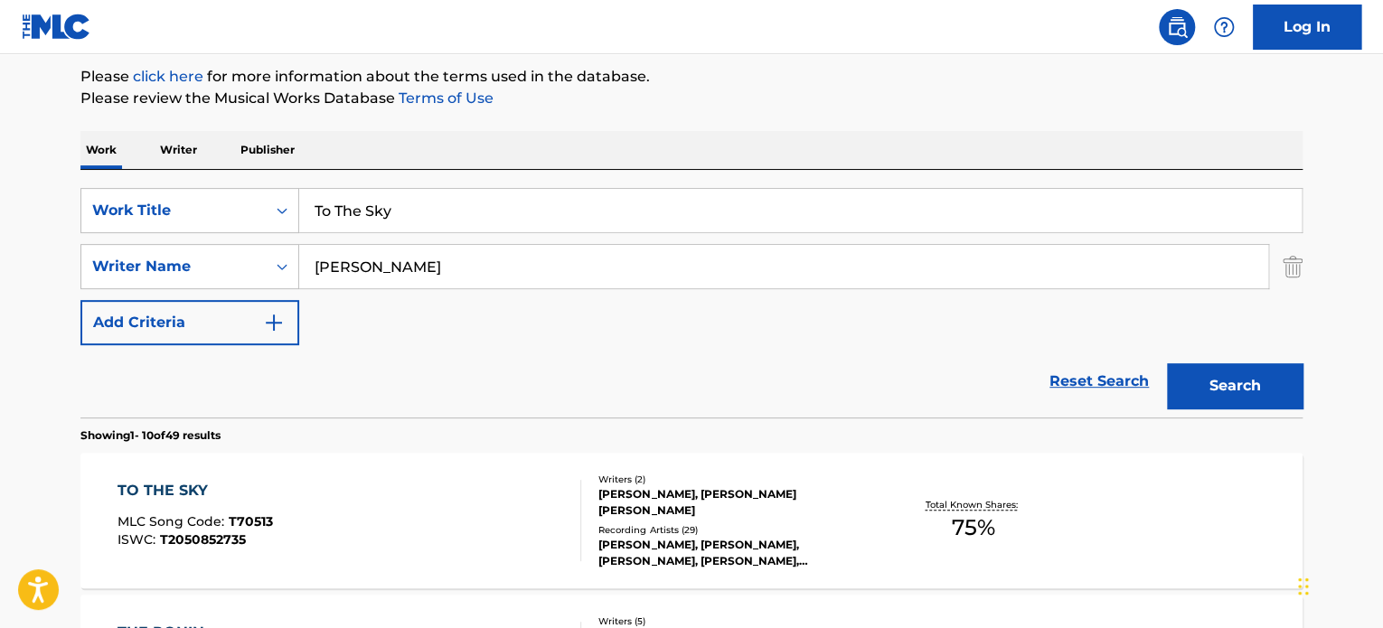
click at [797, 530] on div "Recording Artists ( 29 )" at bounding box center [735, 531] width 273 height 14
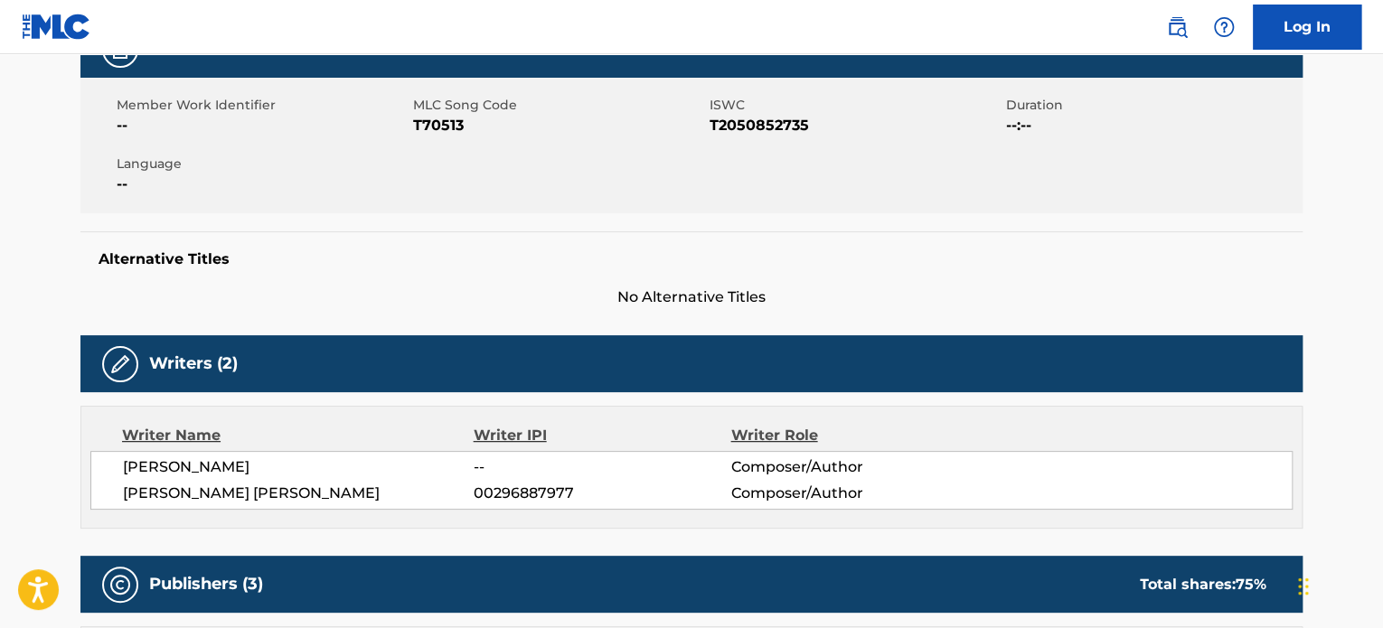
scroll to position [602, 0]
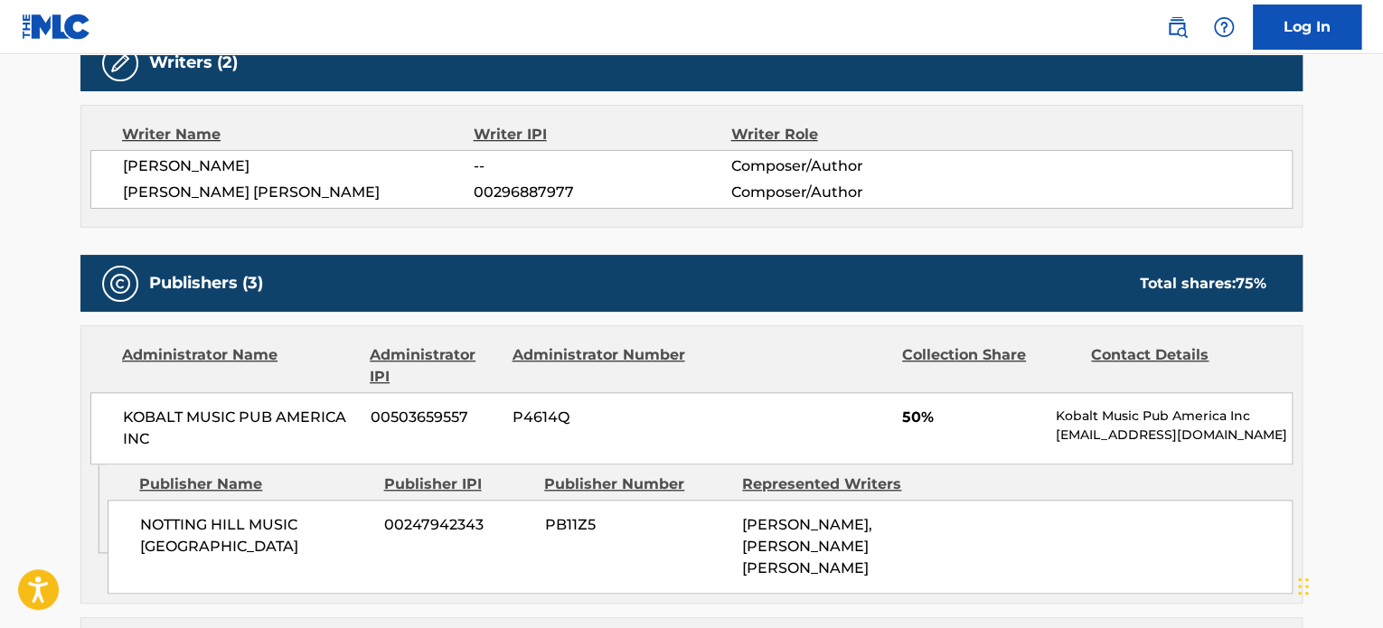
click at [889, 384] on div "Administrator Name Administrator IPI Administrator Number Collection Share Cont…" at bounding box center [691, 365] width 1203 height 43
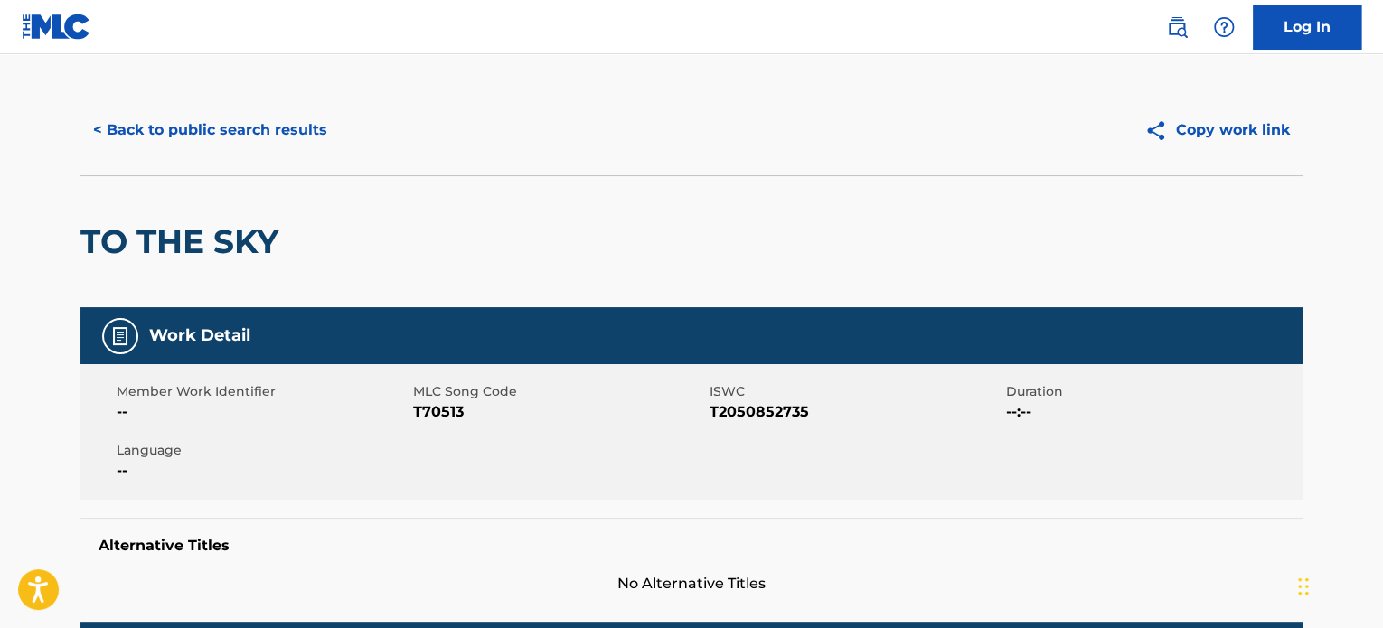
scroll to position [0, 0]
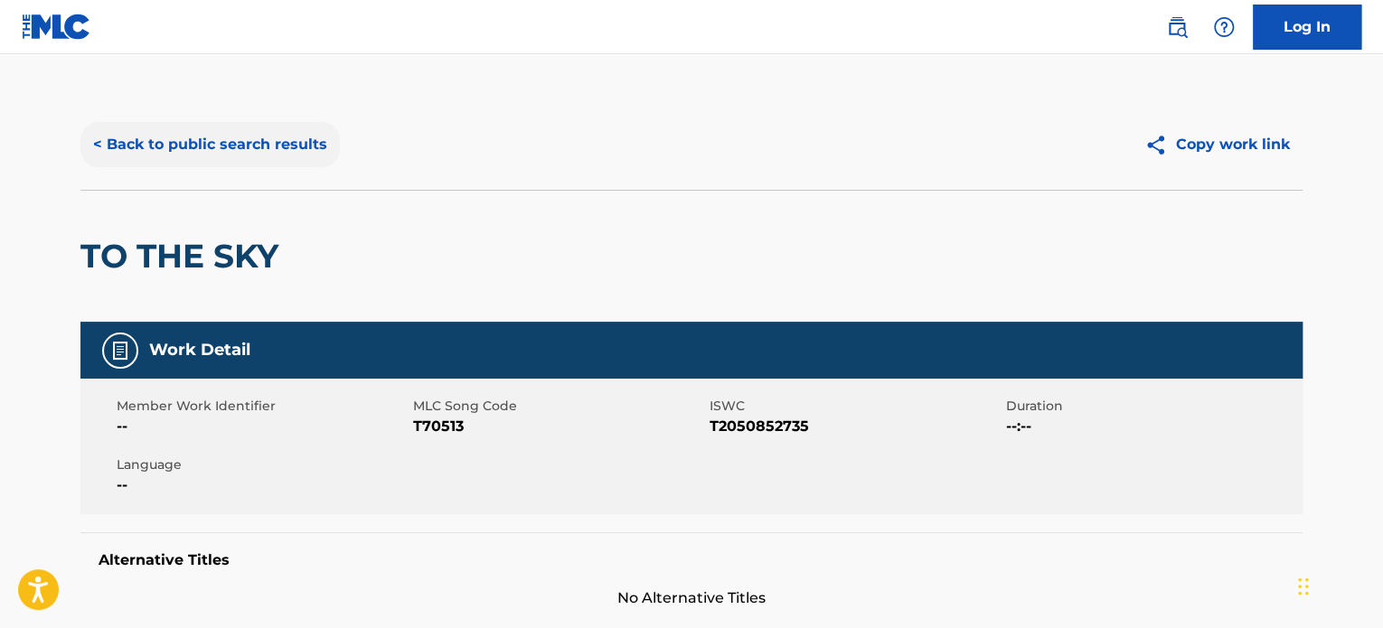
click at [260, 147] on button "< Back to public search results" at bounding box center [209, 144] width 259 height 45
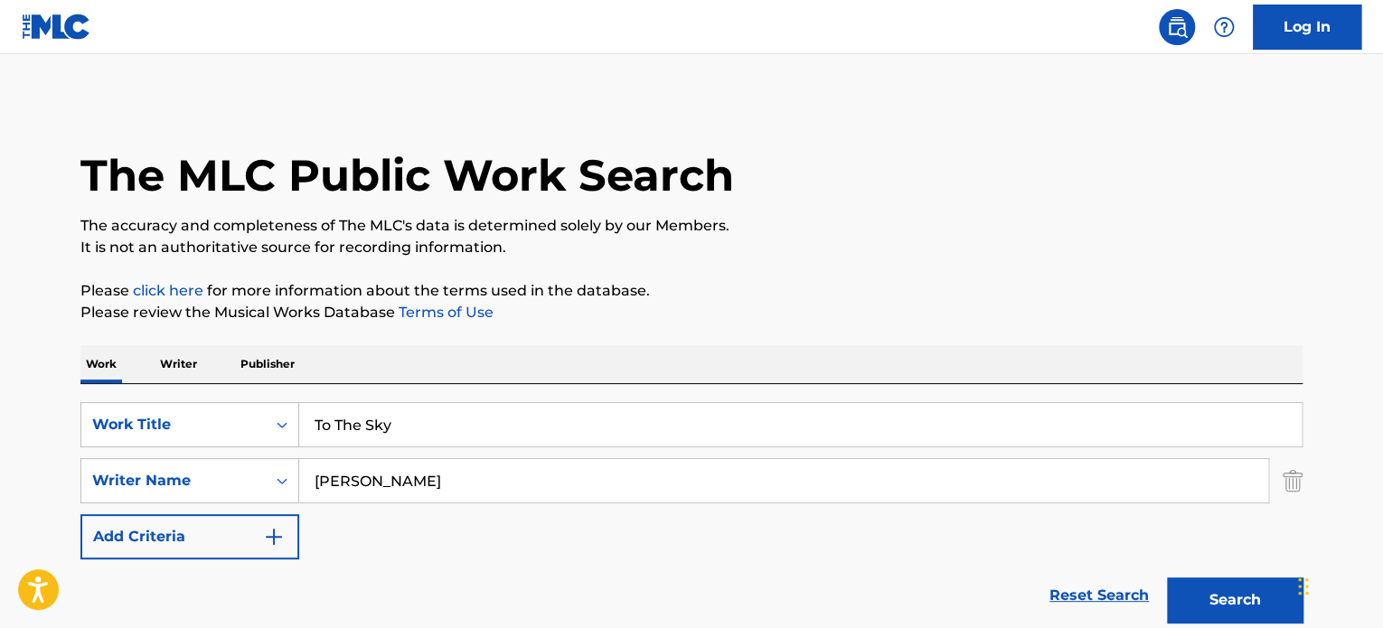
scroll to position [214, 0]
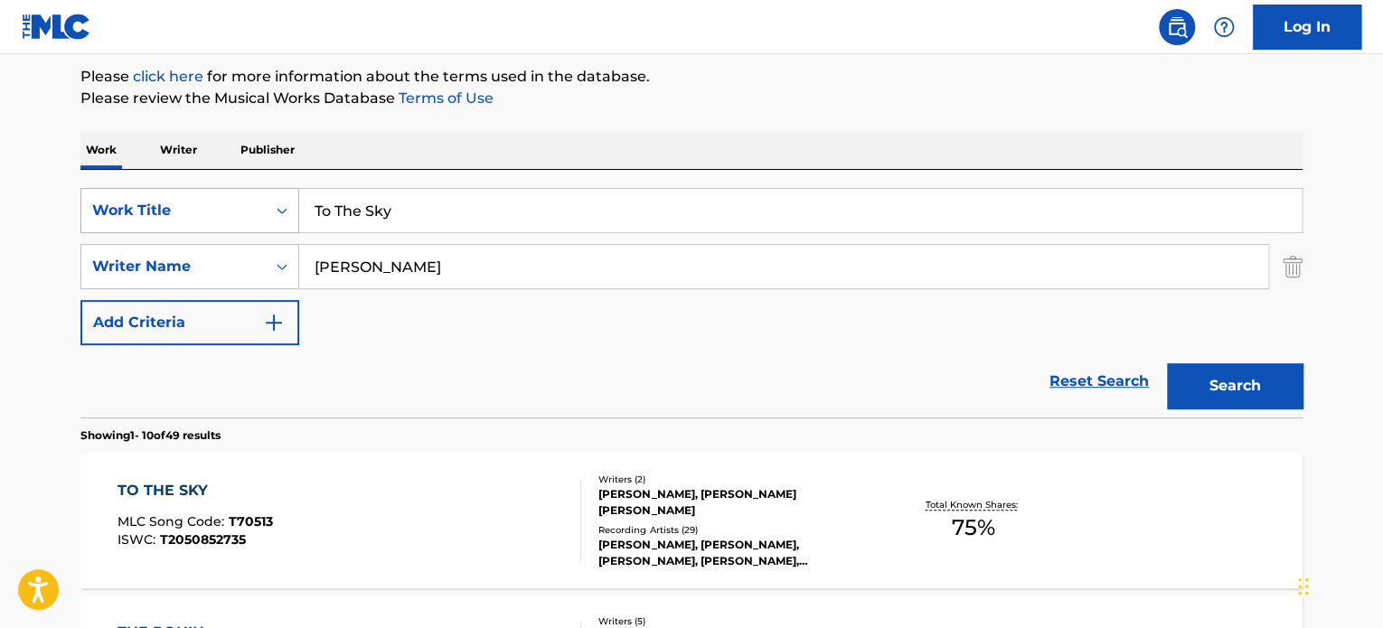
drag, startPoint x: 509, startPoint y: 212, endPoint x: 120, endPoint y: 212, distance: 388.8
click at [132, 214] on div "SearchWithCriteriae62119f4-e1ba-419c-9936-d505d708a0a5 Work Title To The Sky" at bounding box center [691, 210] width 1222 height 45
paste input "Int"
type input "Into The Sky"
drag, startPoint x: 589, startPoint y: 280, endPoint x: 186, endPoint y: 267, distance: 402.6
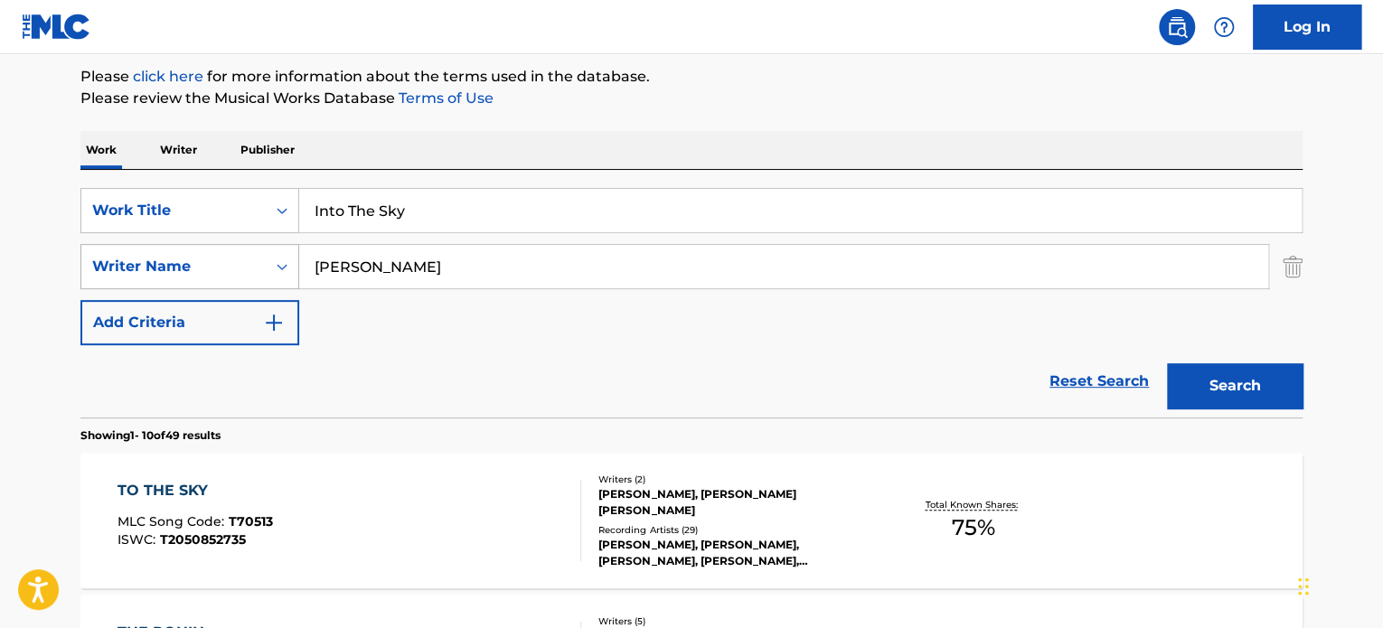
click at [269, 270] on div "SearchWithCriteria83de2c4f-91ae-43ba-b5c4-686c8a4f2c21 Writer Name [PERSON_NAME]" at bounding box center [691, 266] width 1222 height 45
paste input "[PERSON_NAME]"
type input "[PERSON_NAME]"
click at [1167, 363] on button "Search" at bounding box center [1235, 385] width 136 height 45
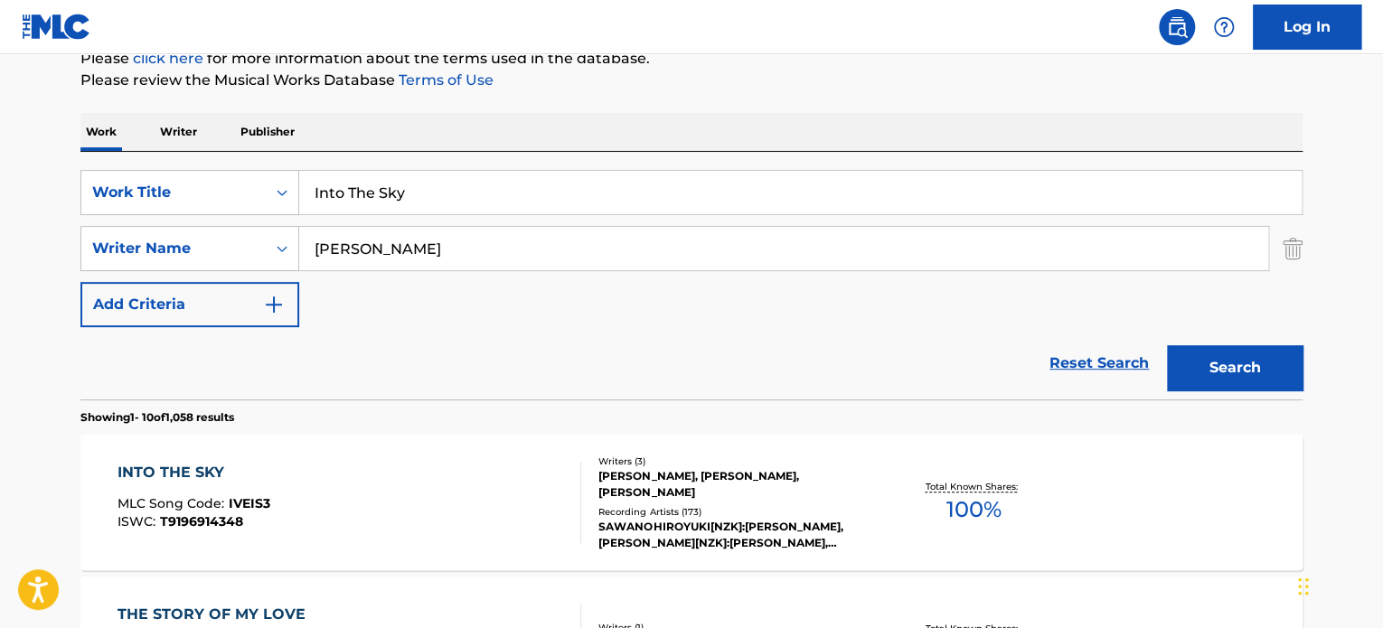
scroll to position [516, 0]
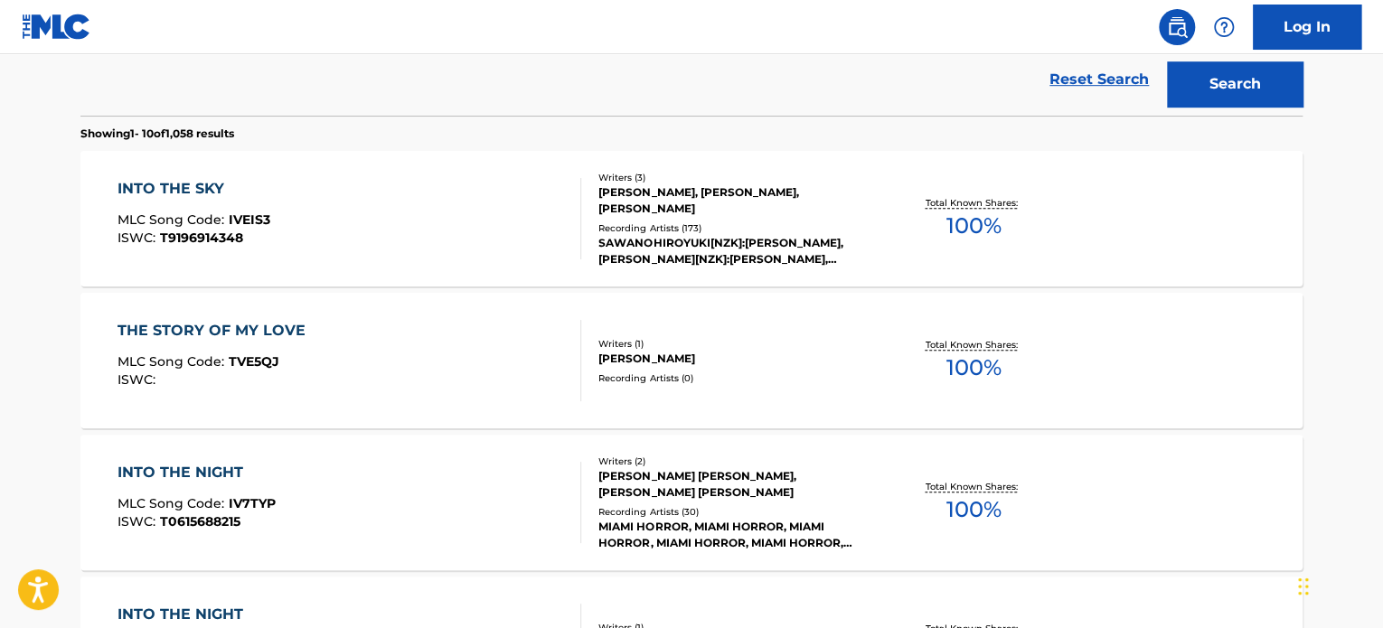
click at [659, 165] on div "INTO THE SKY MLC Song Code : IVEIS3 ISWC : T9196914348 Writers ( 3 ) [PERSON_NA…" at bounding box center [691, 219] width 1222 height 136
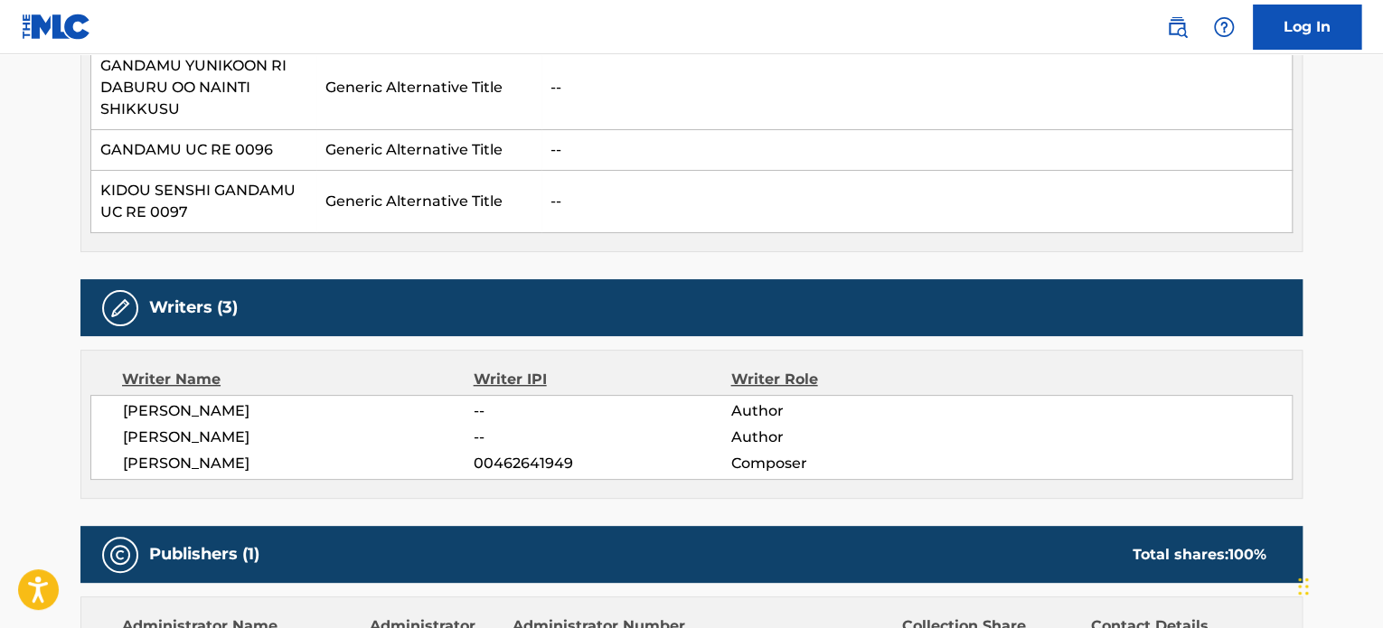
scroll to position [602, 0]
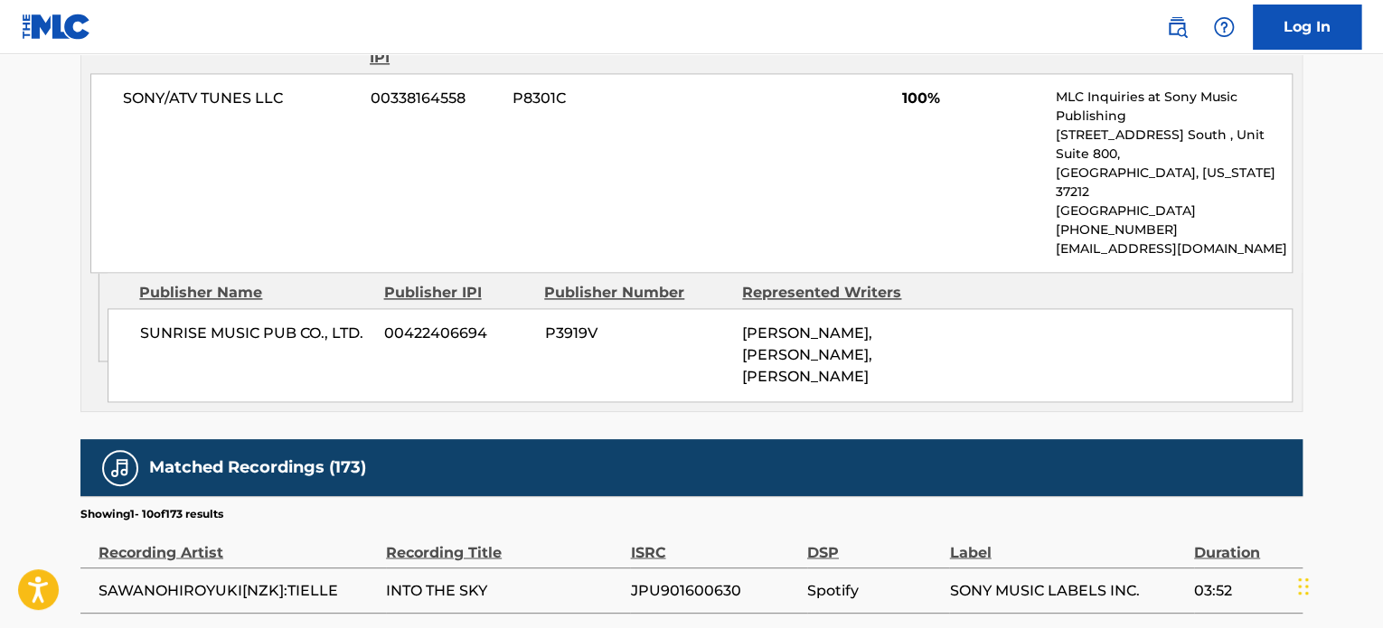
scroll to position [951, 0]
